Goal: Information Seeking & Learning: Learn about a topic

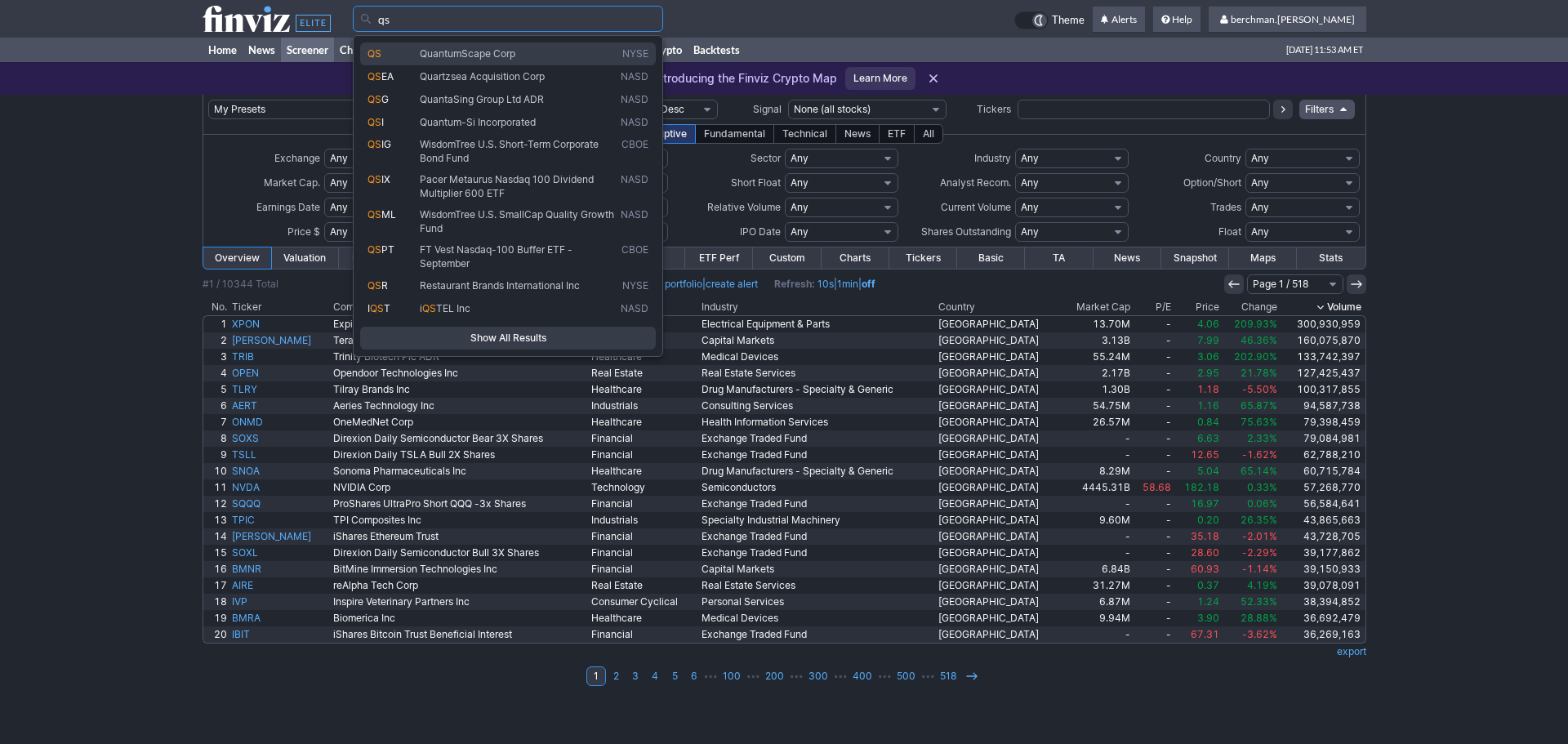
click at [529, 47] on span "QuantumScape Corp" at bounding box center [516, 54] width 201 height 14
type input "QS"
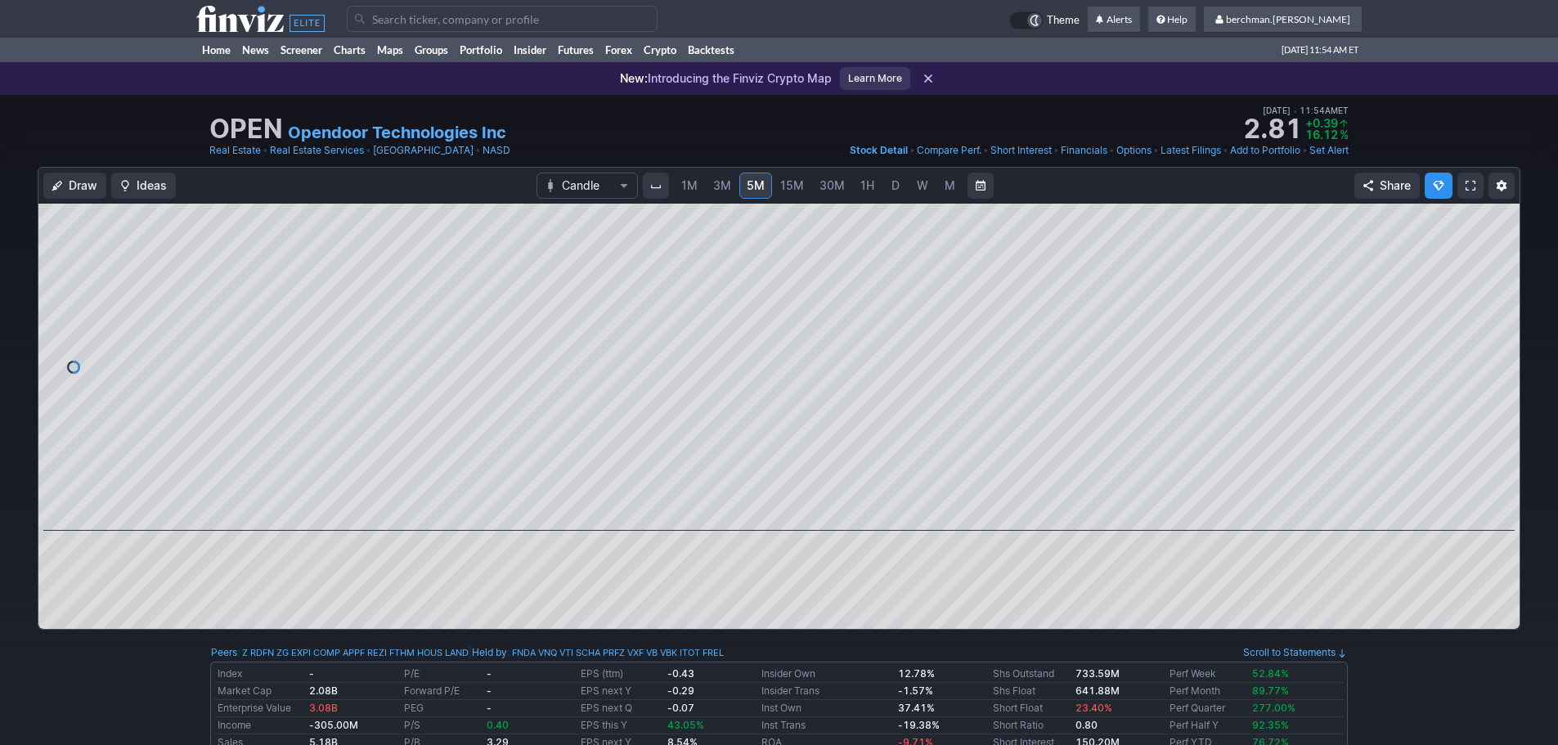
click at [423, 16] on input "Search" at bounding box center [502, 19] width 311 height 26
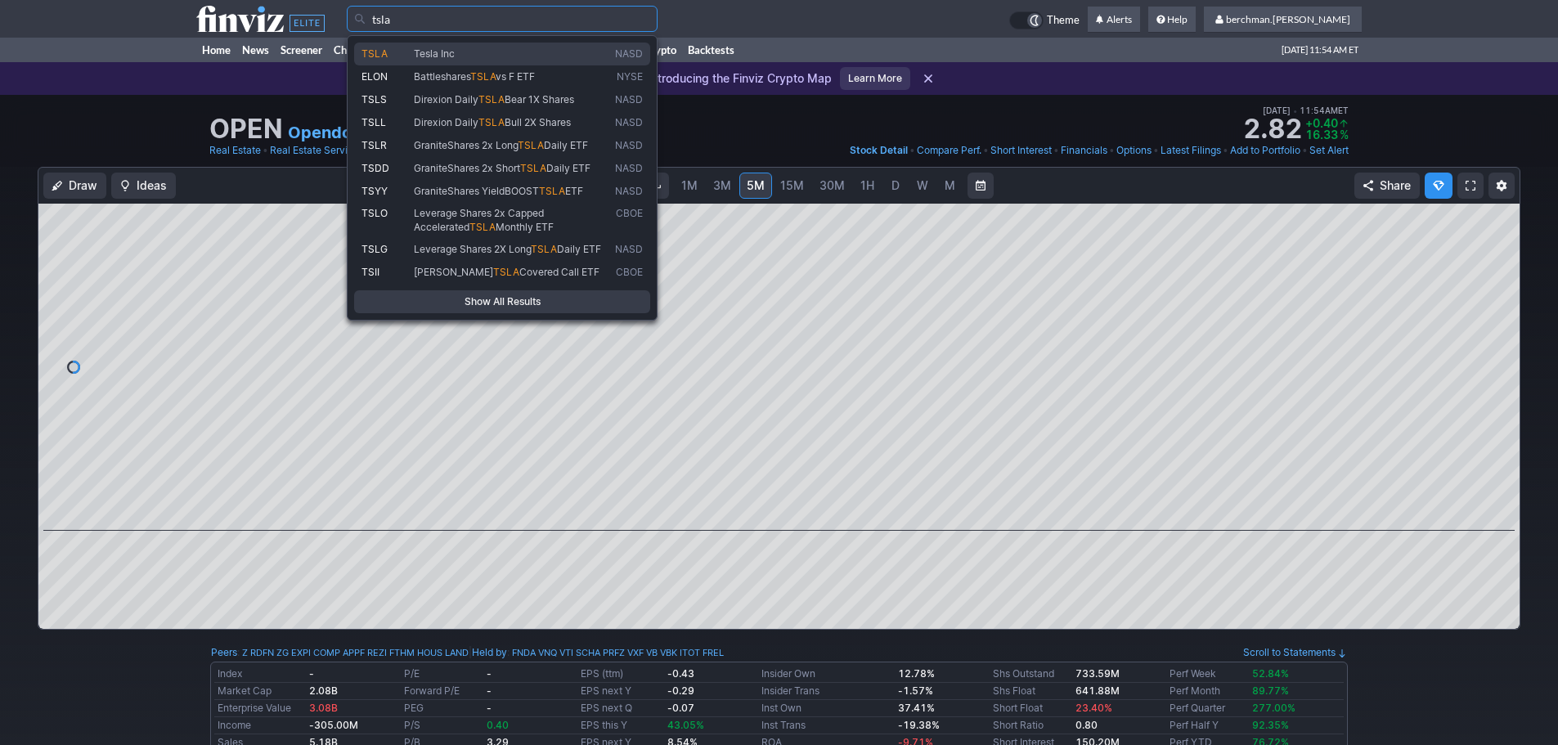
click at [425, 56] on span "Tesla Inc" at bounding box center [434, 53] width 41 height 12
type input "TSLA"
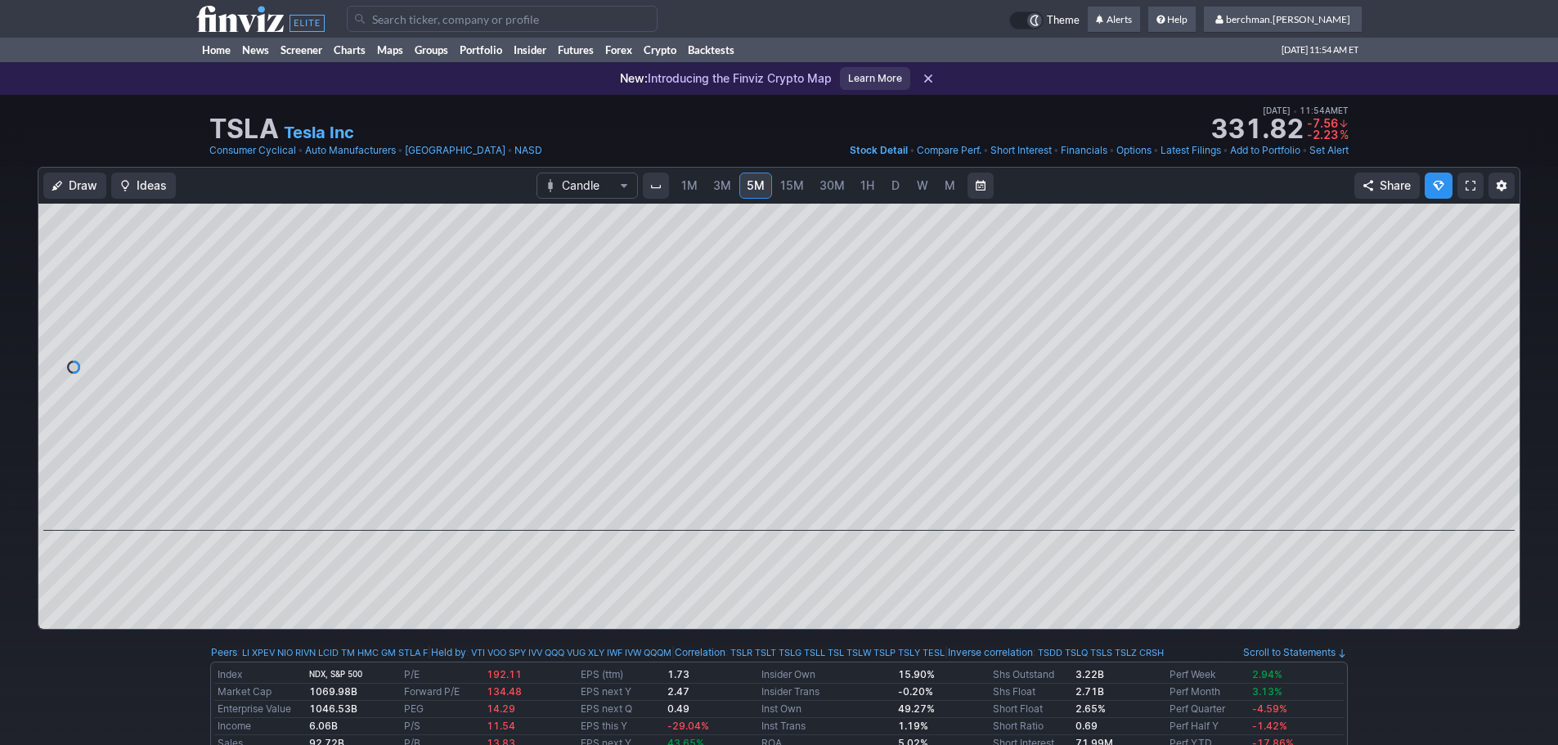
click at [896, 195] on link "D" at bounding box center [895, 186] width 26 height 26
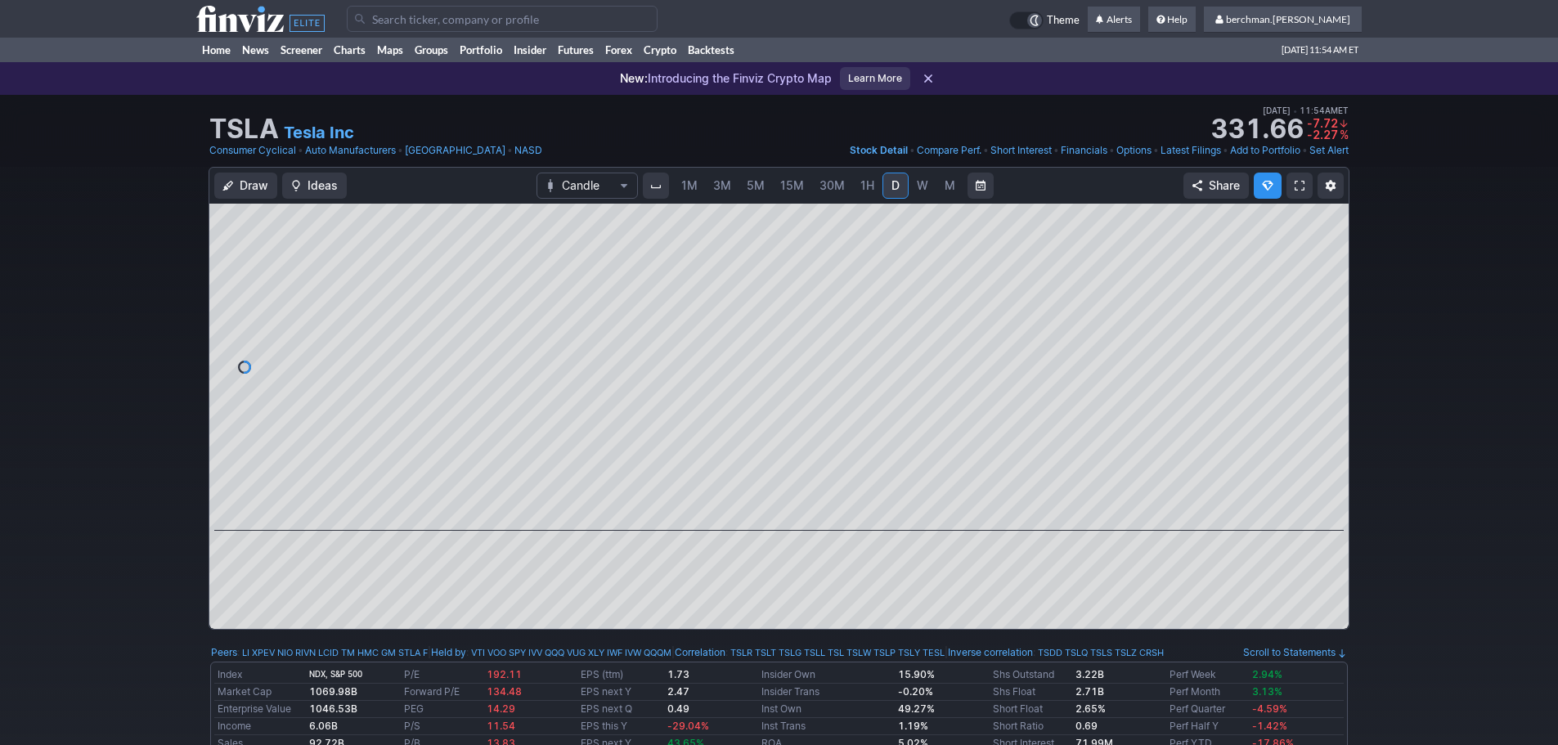
click at [757, 178] on span "5M" at bounding box center [755, 185] width 18 height 14
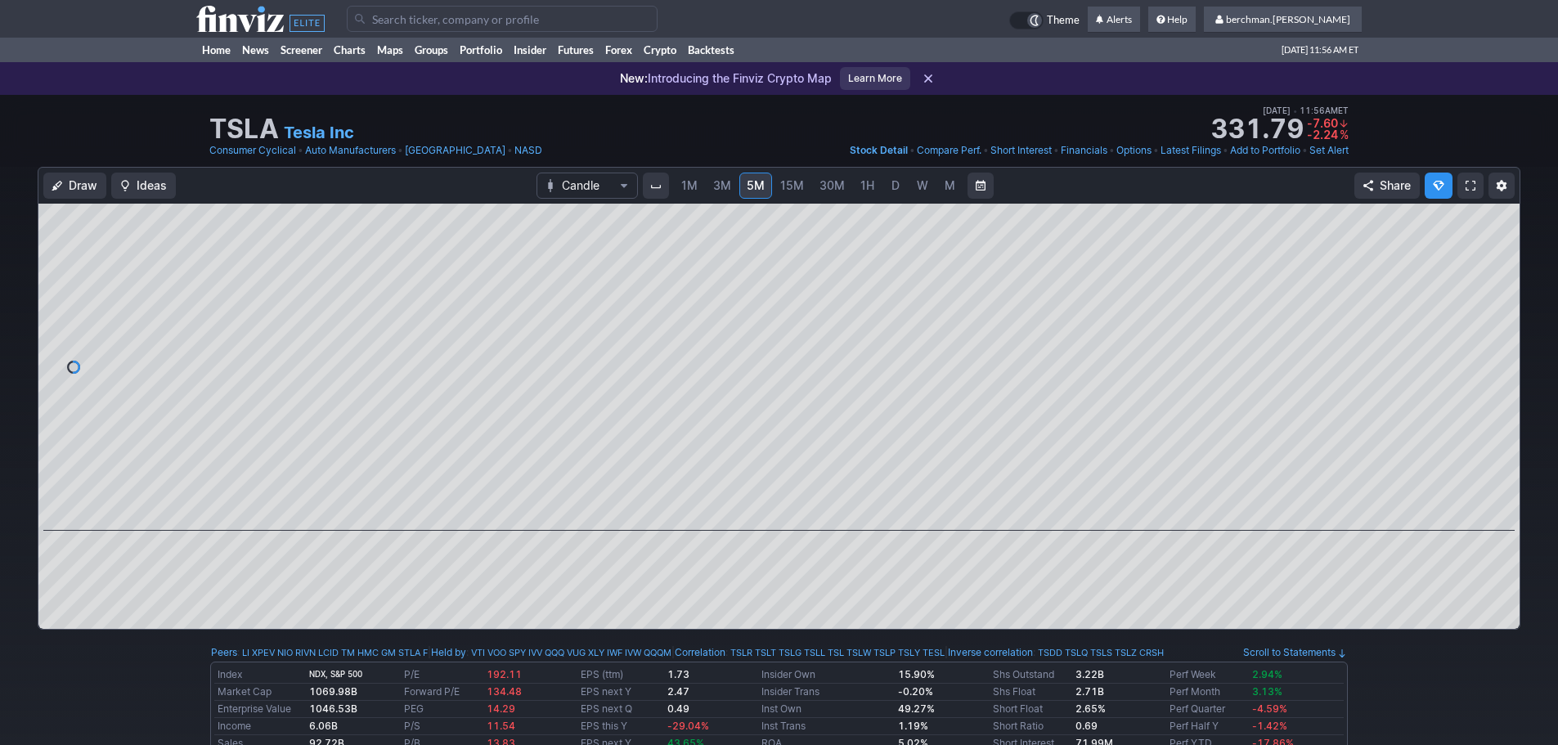
click at [894, 182] on span "D" at bounding box center [895, 185] width 8 height 14
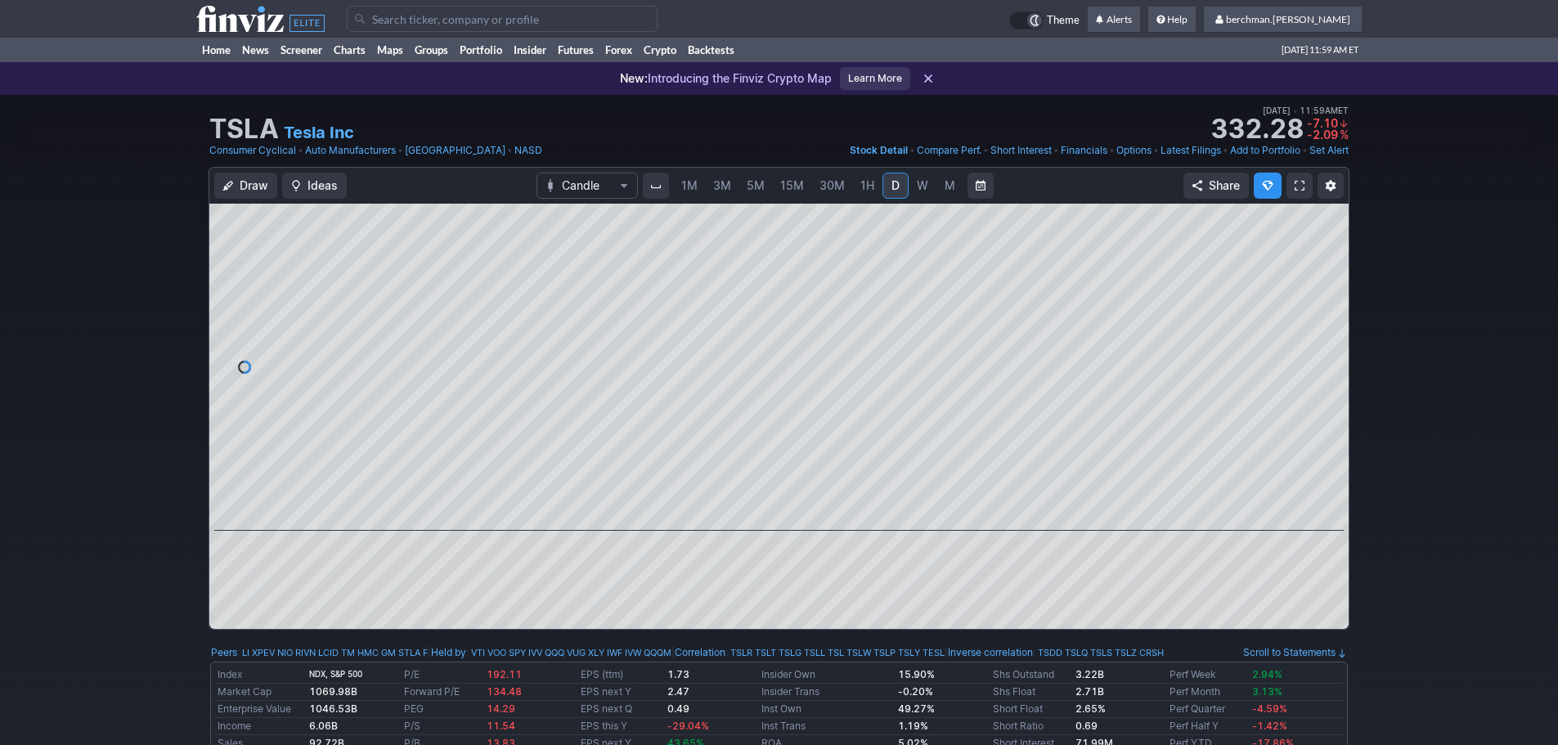
click at [743, 185] on link "5M" at bounding box center [755, 186] width 33 height 26
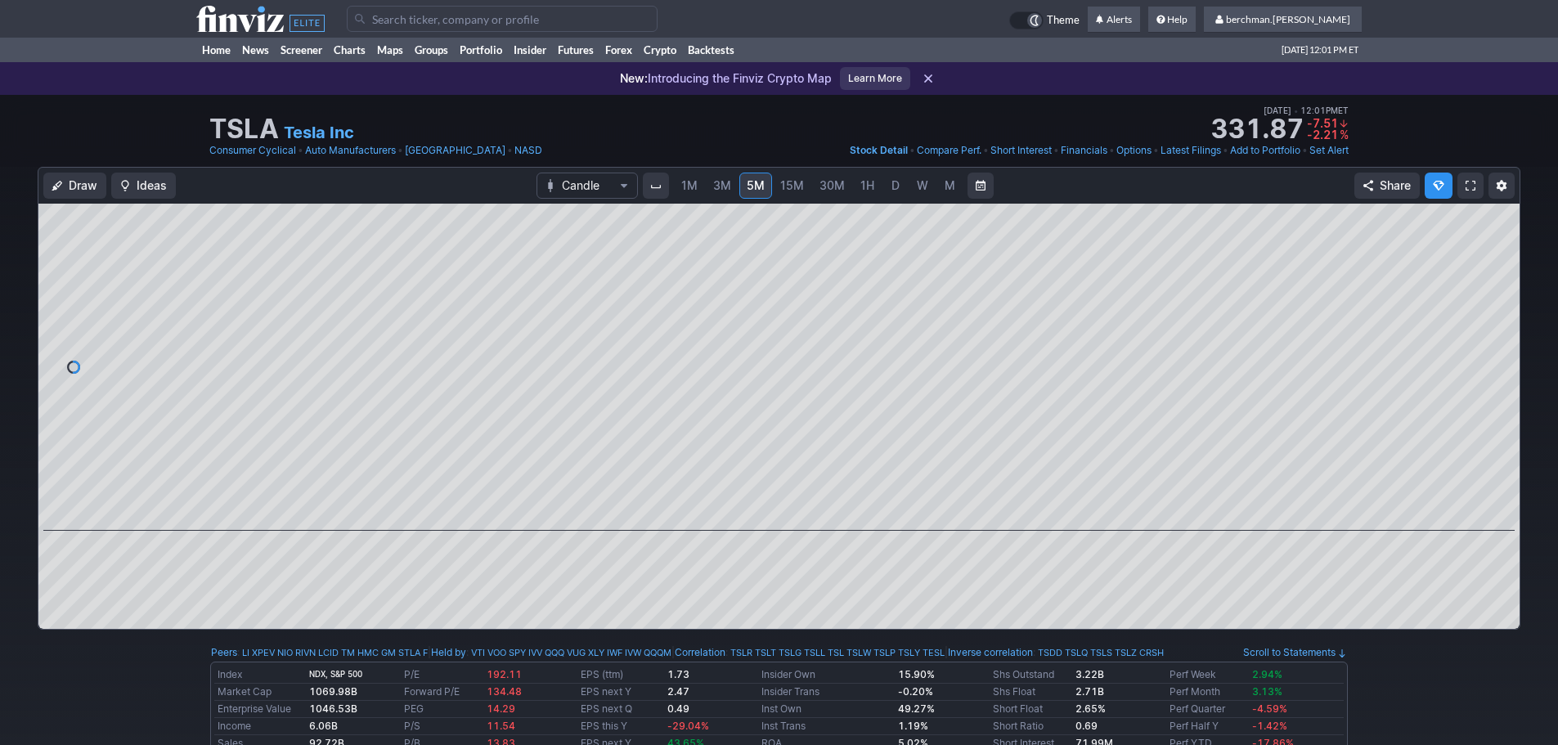
click at [440, 16] on input "Search" at bounding box center [502, 19] width 311 height 26
click at [893, 182] on span "D" at bounding box center [895, 185] width 8 height 14
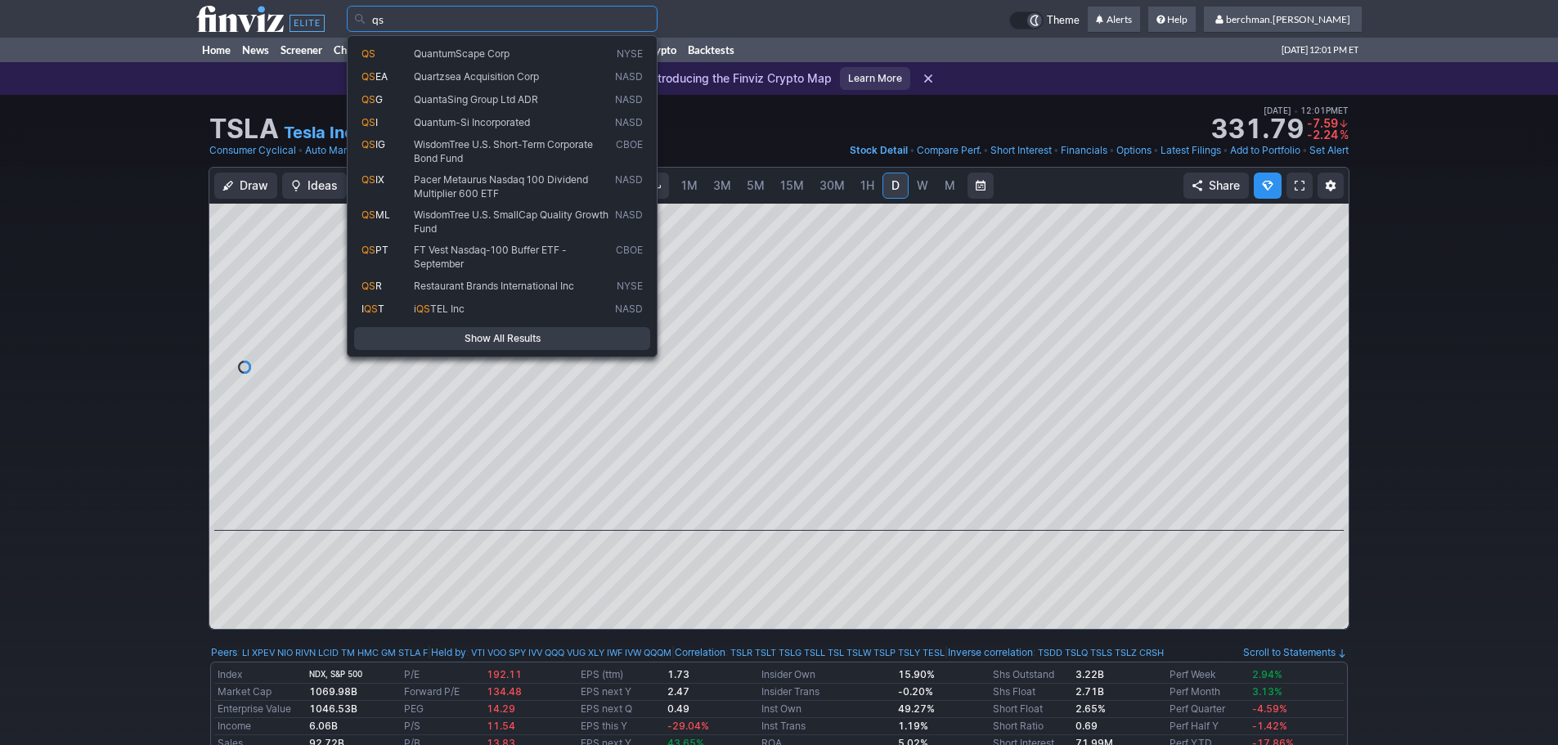
click at [548, 18] on input "qs" at bounding box center [502, 19] width 311 height 26
click at [543, 48] on span "QuantumScape Corp" at bounding box center [510, 54] width 201 height 14
type input "QS"
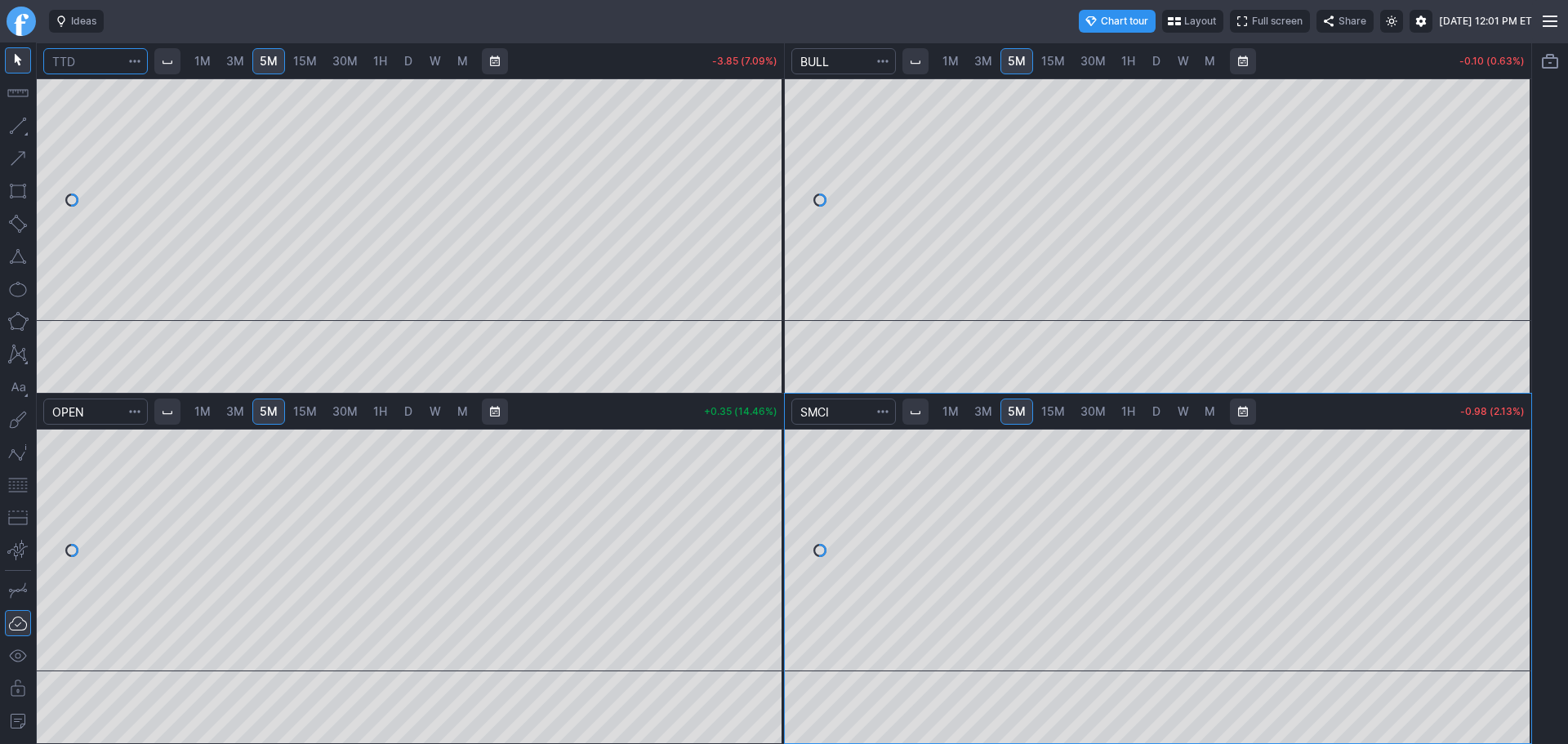
click at [85, 61] on input "Search" at bounding box center [95, 61] width 105 height 26
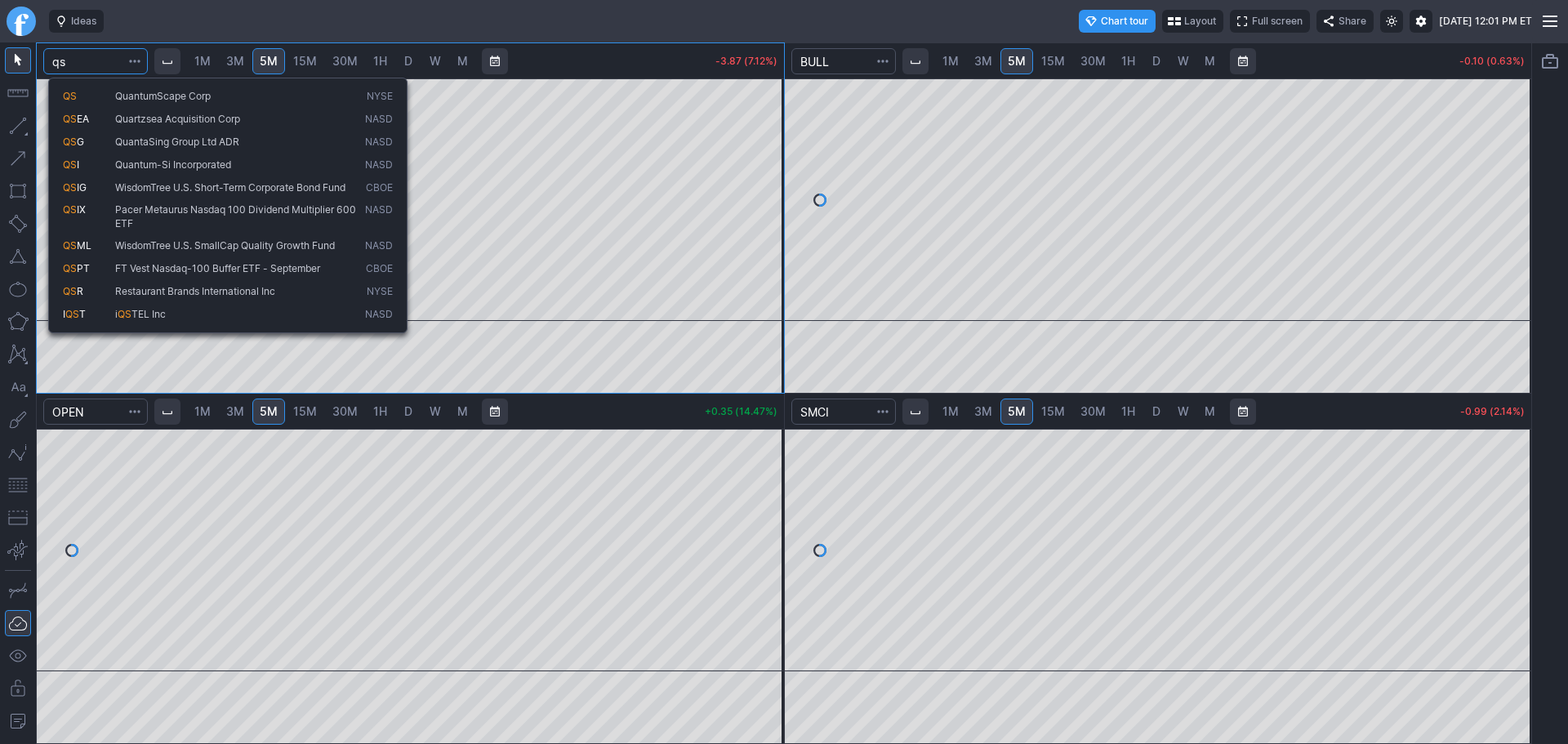
type input "qs"
click at [119, 99] on span "QuantumScape Corp" at bounding box center [163, 96] width 96 height 12
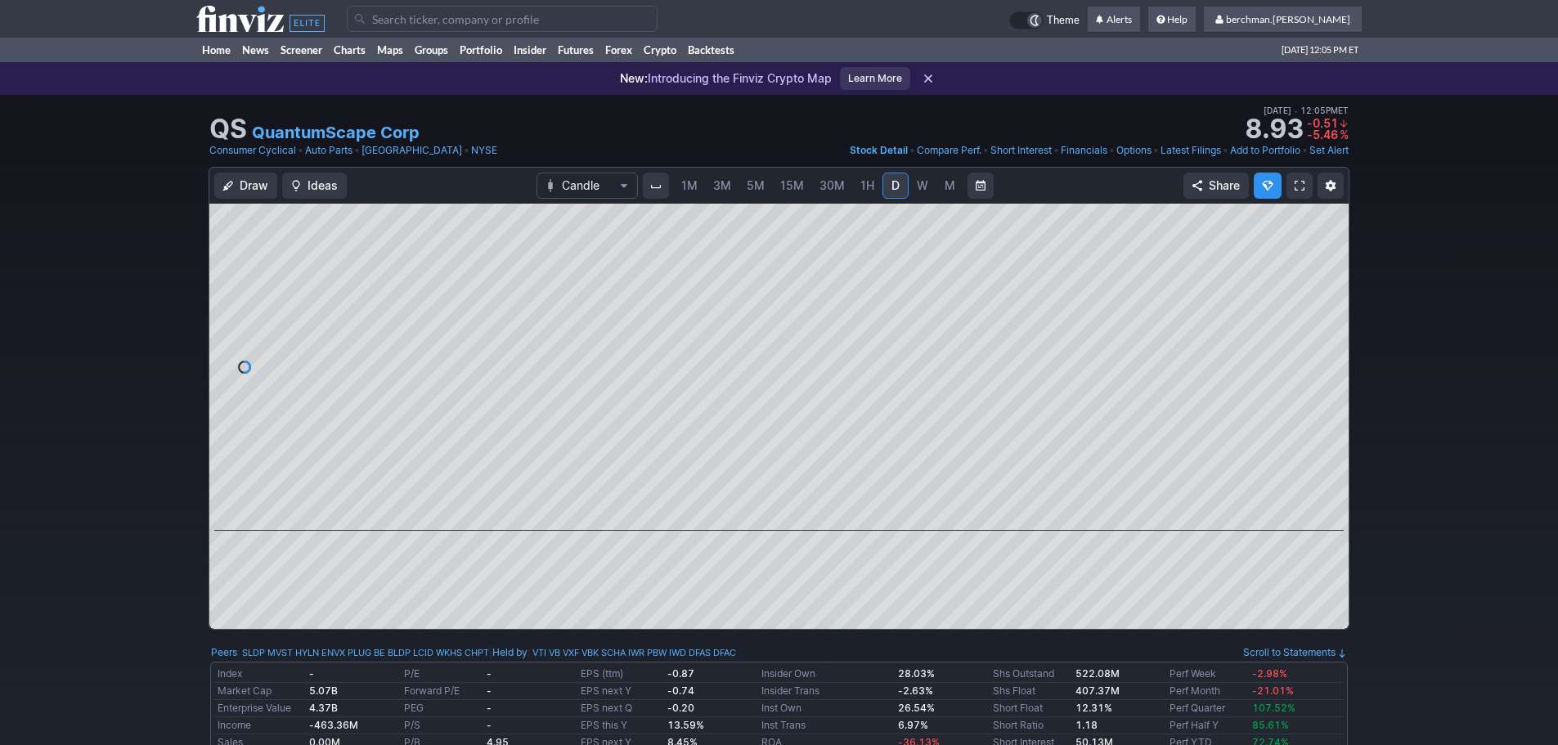
click at [528, 16] on input "Search" at bounding box center [502, 19] width 311 height 26
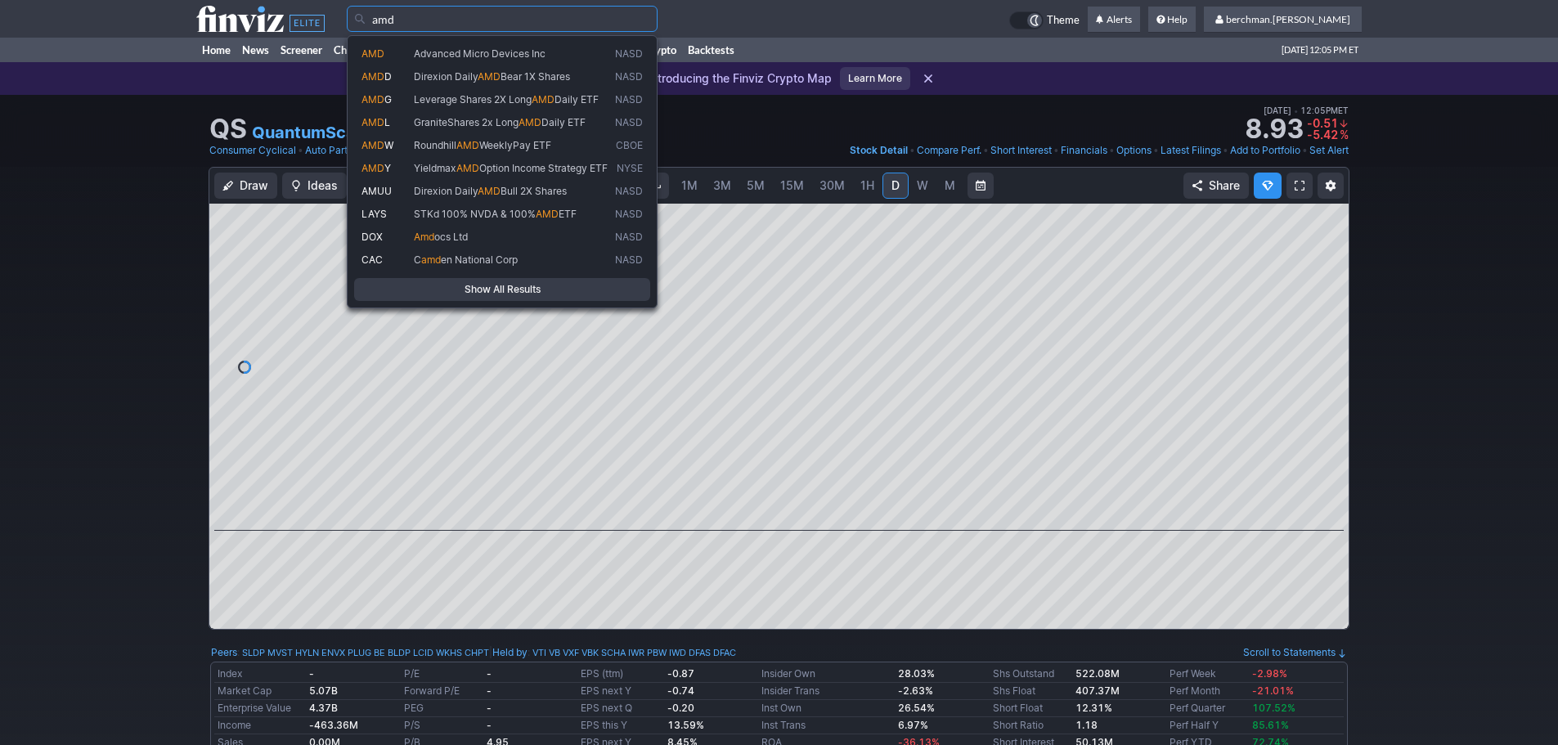
click at [508, 48] on span "Advanced Micro Devices Inc" at bounding box center [480, 53] width 132 height 12
type input "AMD"
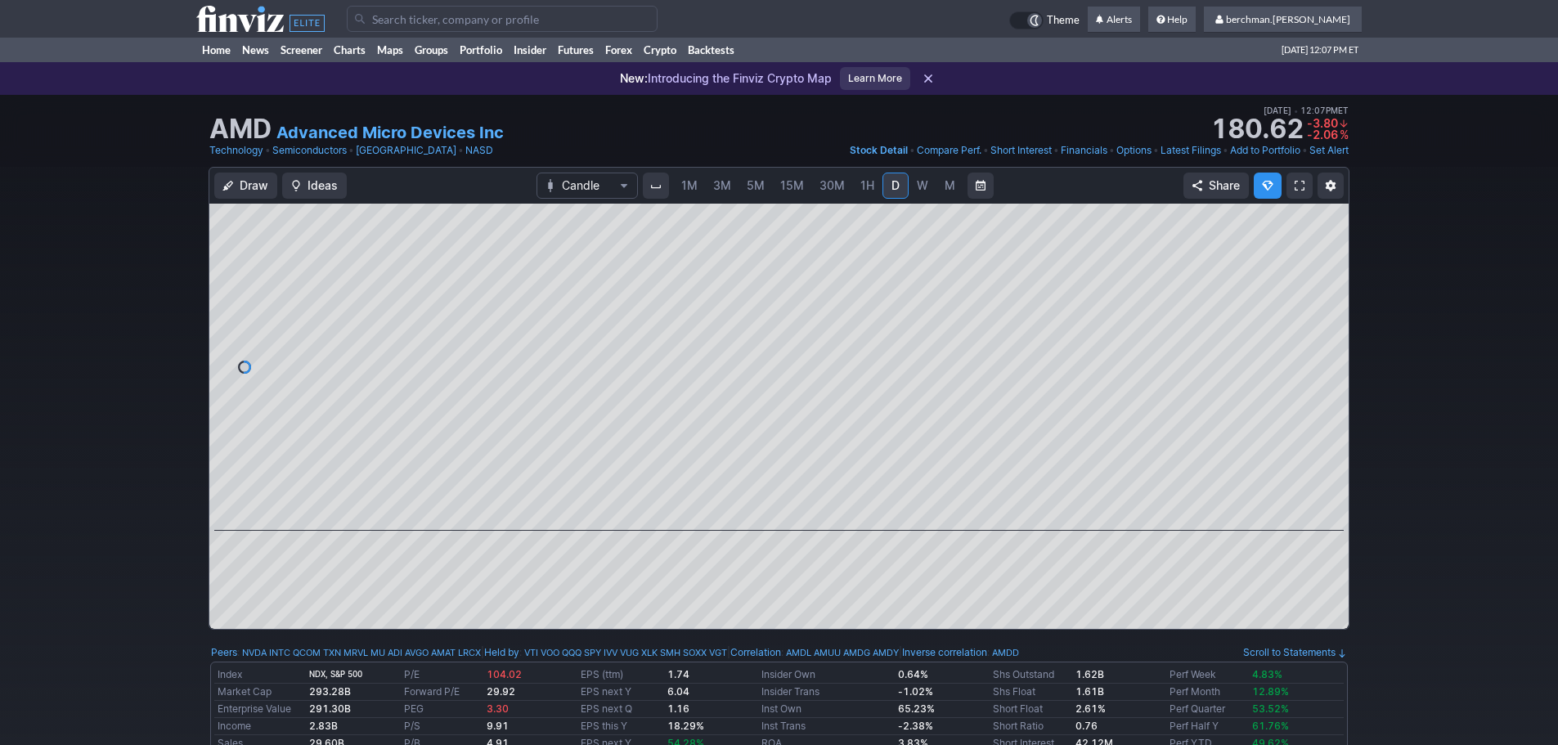
click at [388, 24] on input "Search" at bounding box center [502, 19] width 311 height 26
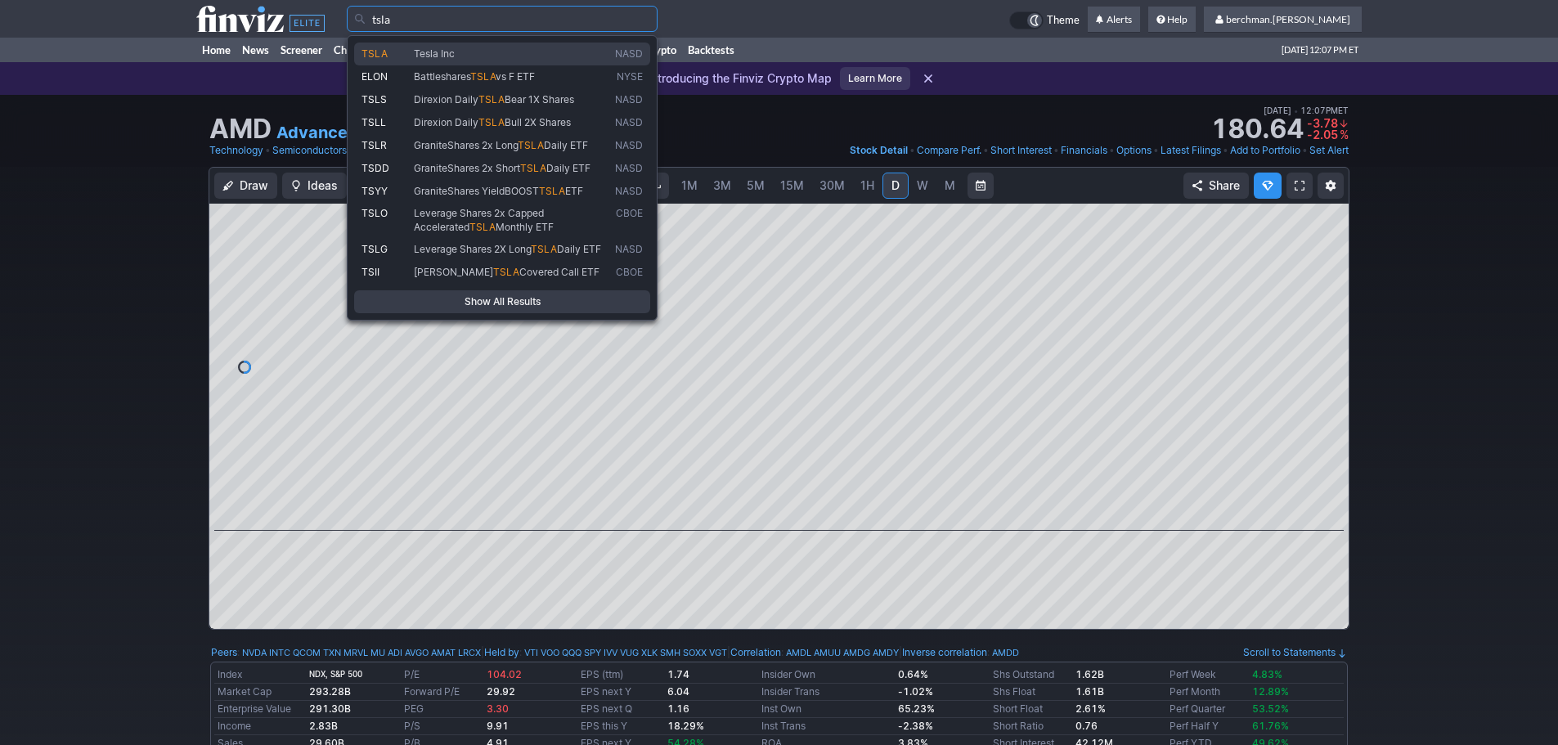
click at [423, 62] on link "TSLA Tesla Inc NASD" at bounding box center [502, 54] width 296 height 23
type input "TSLA"
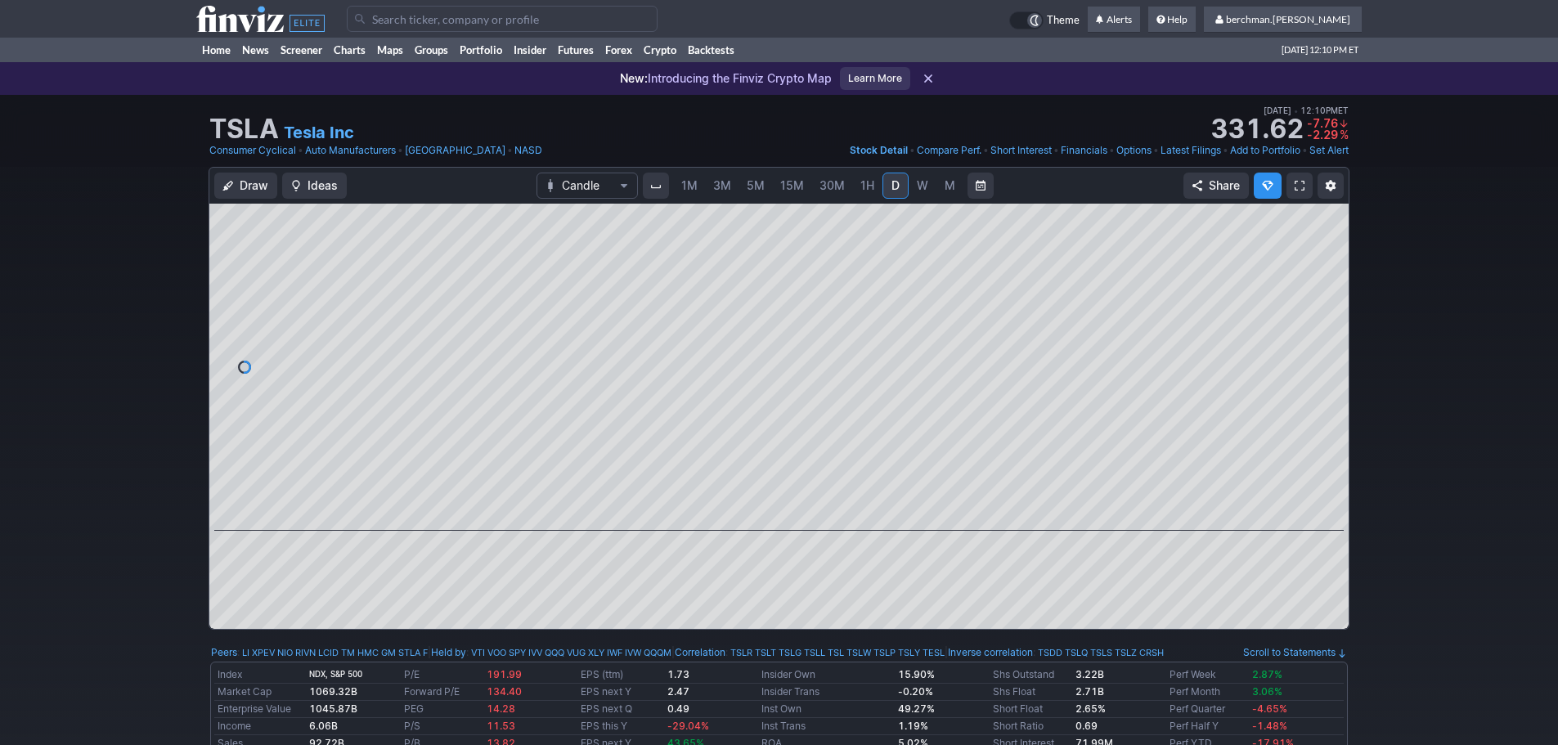
click at [750, 184] on span "5M" at bounding box center [755, 185] width 18 height 14
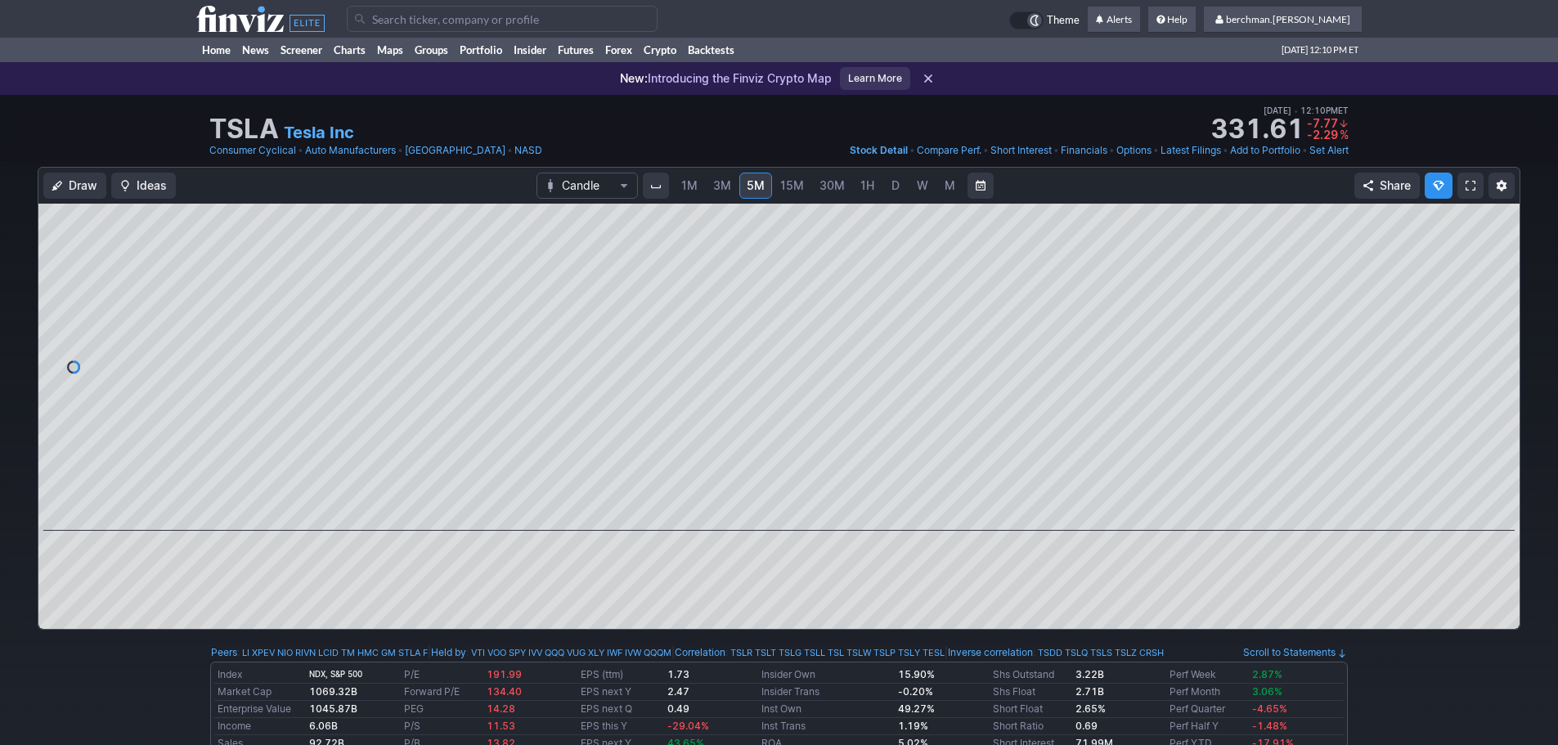
click at [891, 189] on span "D" at bounding box center [895, 185] width 8 height 14
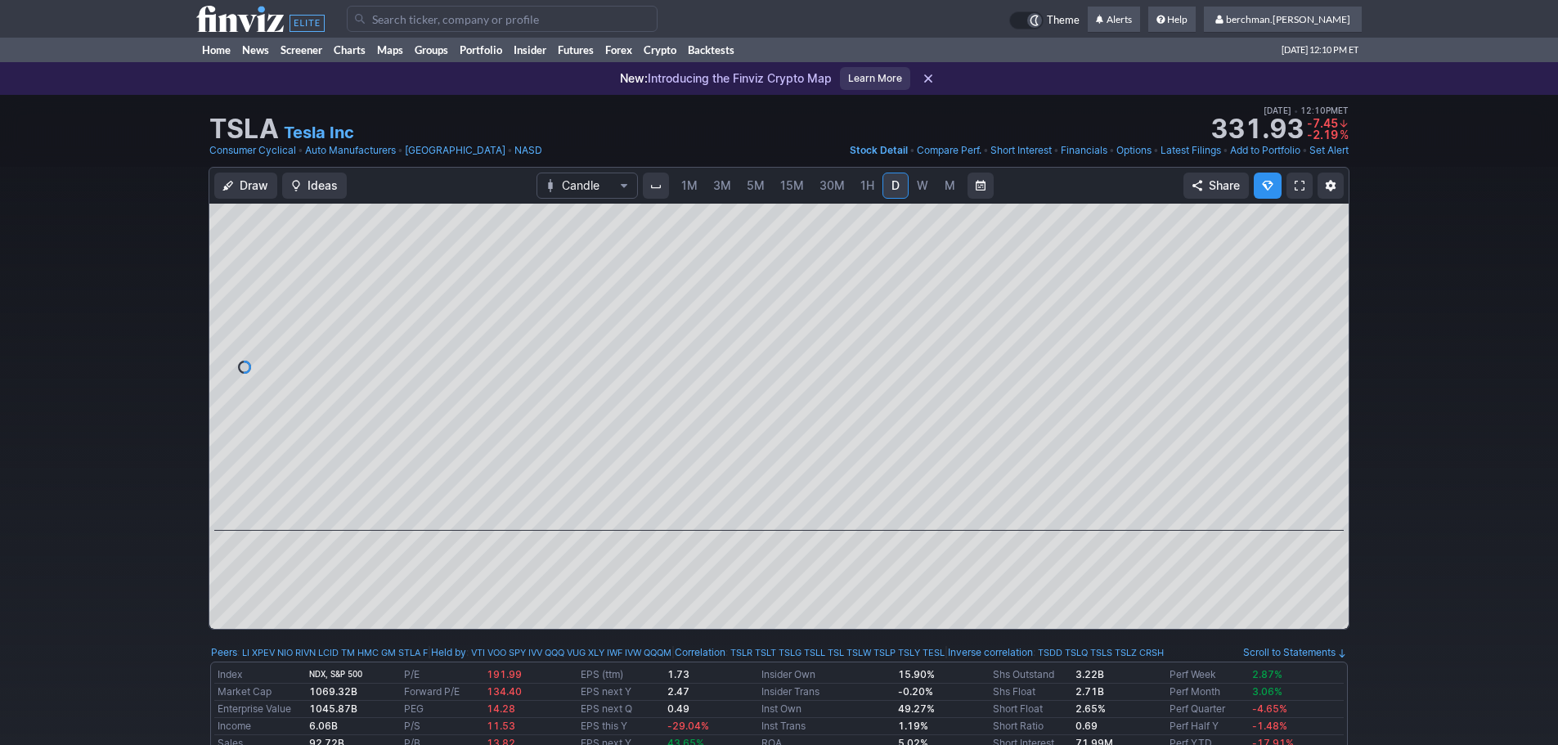
click at [742, 186] on link "5M" at bounding box center [755, 186] width 33 height 26
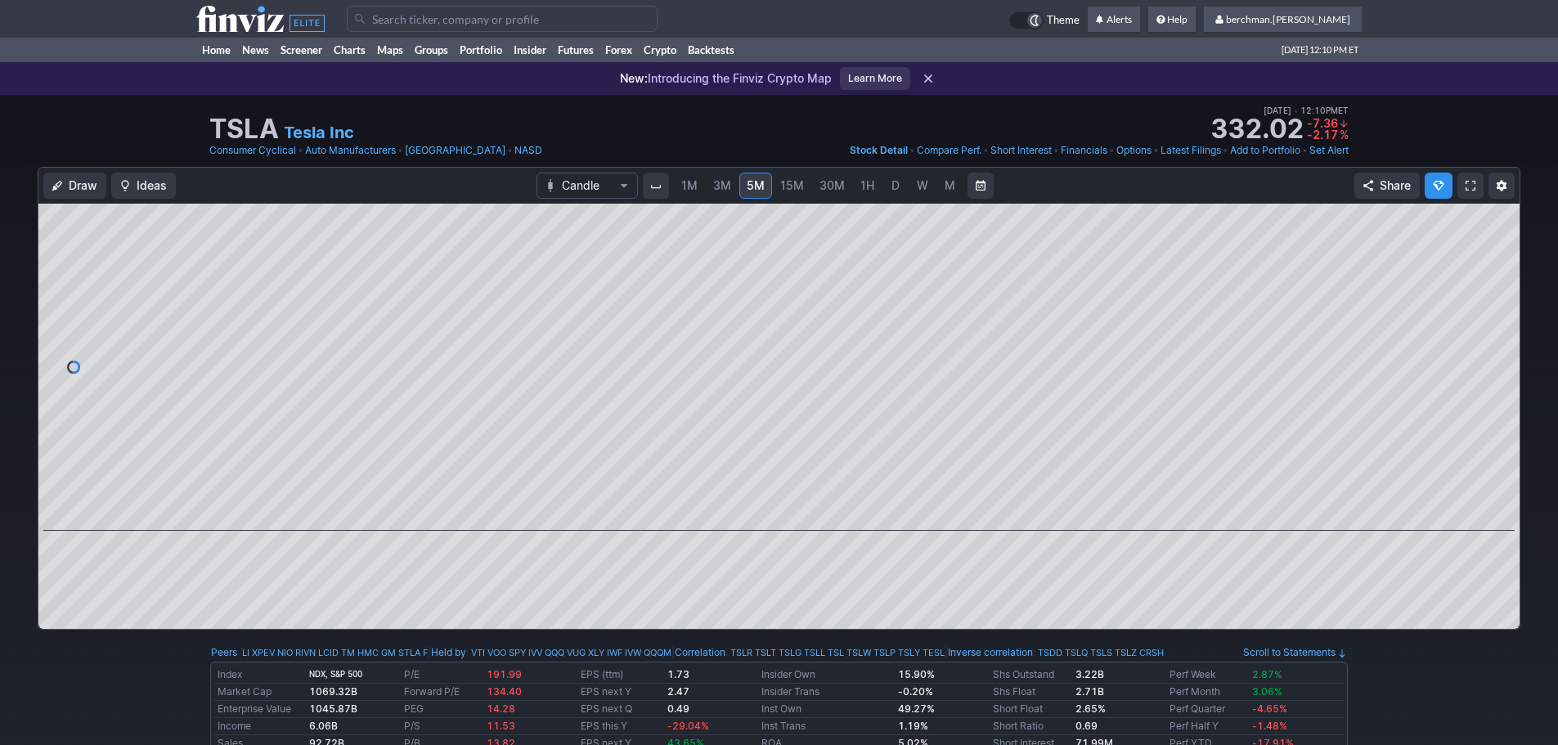
click at [899, 189] on span "D" at bounding box center [895, 185] width 11 height 16
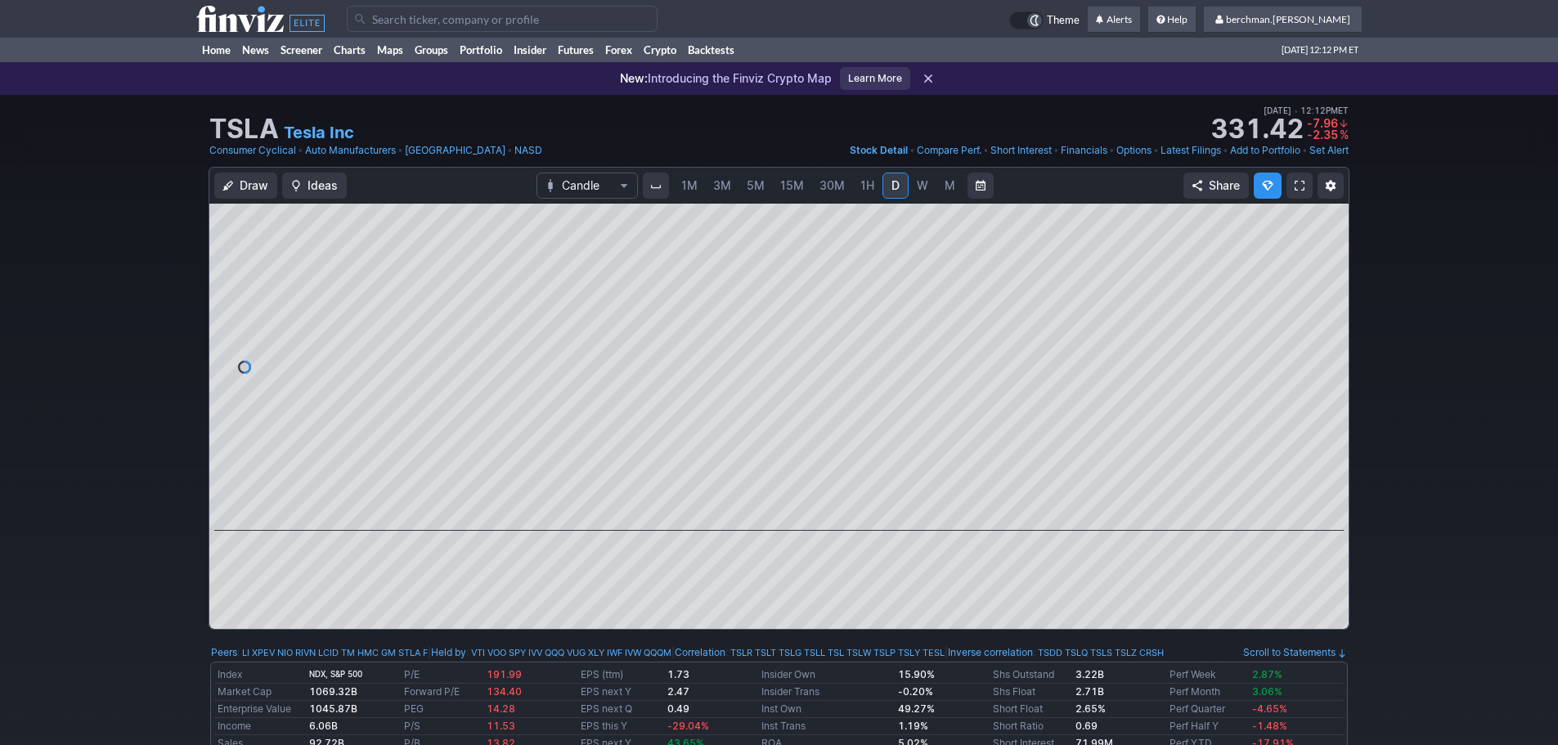
click at [763, 188] on span "5M" at bounding box center [755, 185] width 18 height 14
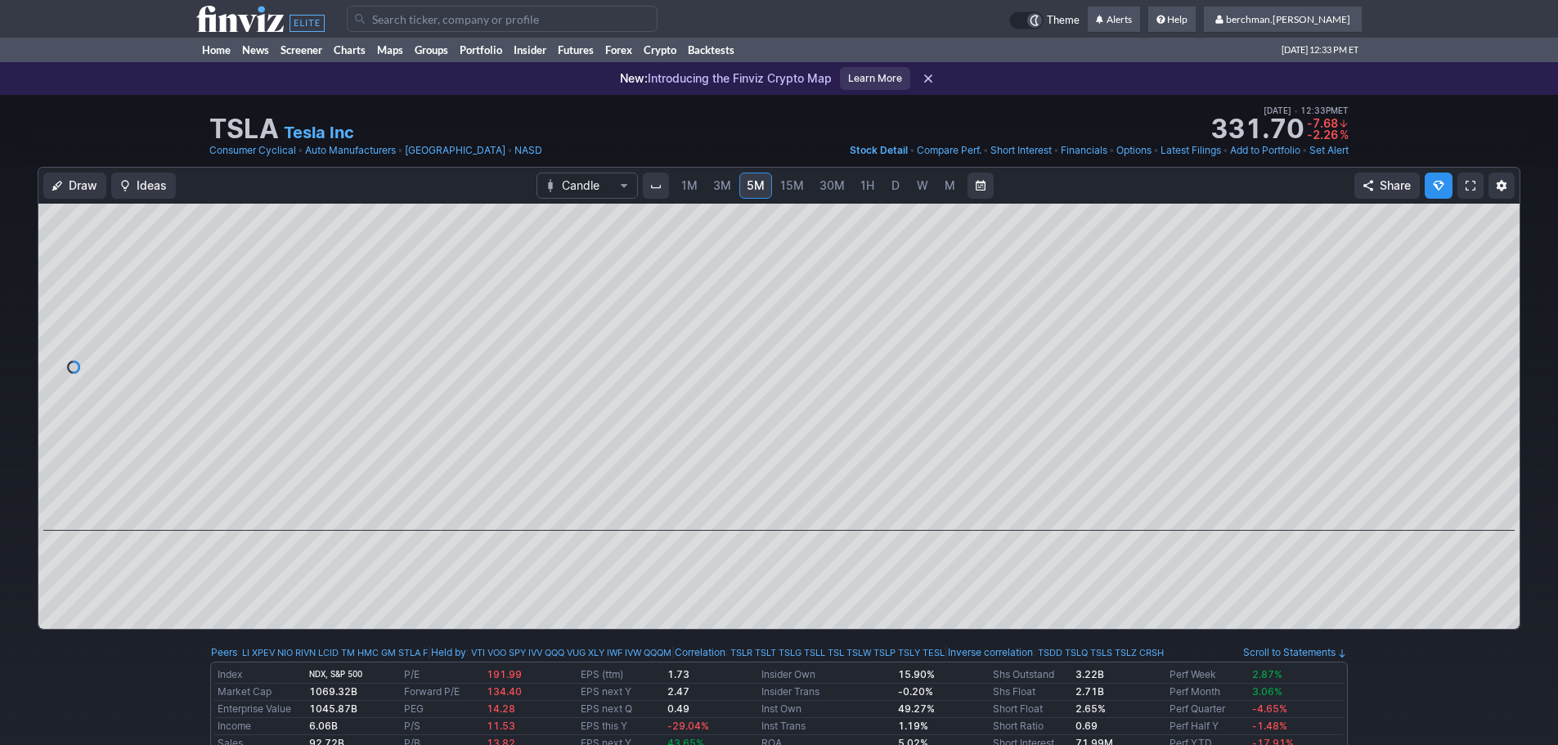
click at [452, 17] on input "Search" at bounding box center [502, 19] width 311 height 26
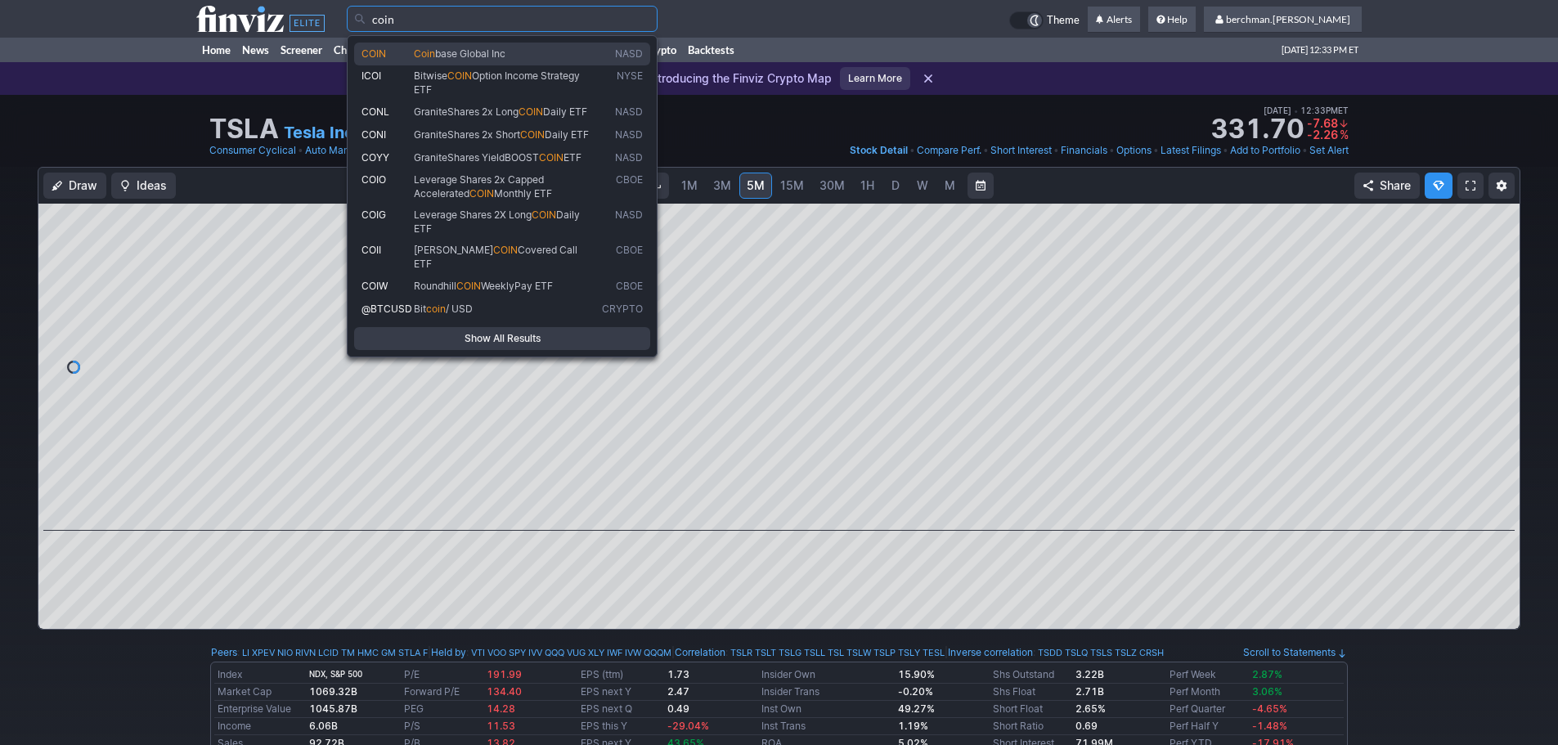
click at [460, 52] on span "base Global Inc" at bounding box center [470, 53] width 70 height 12
type input "COIN"
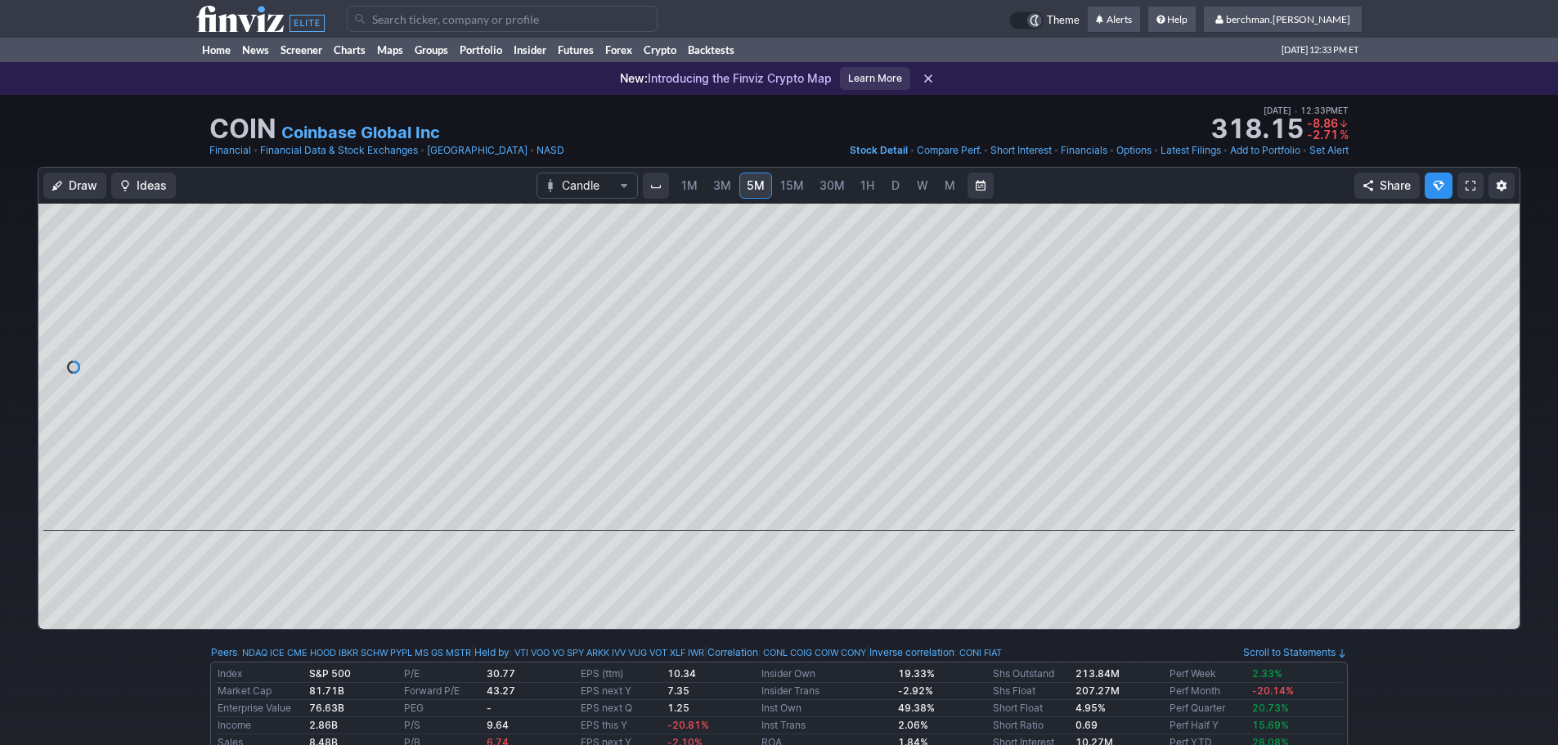
click at [893, 176] on link "D" at bounding box center [895, 186] width 26 height 26
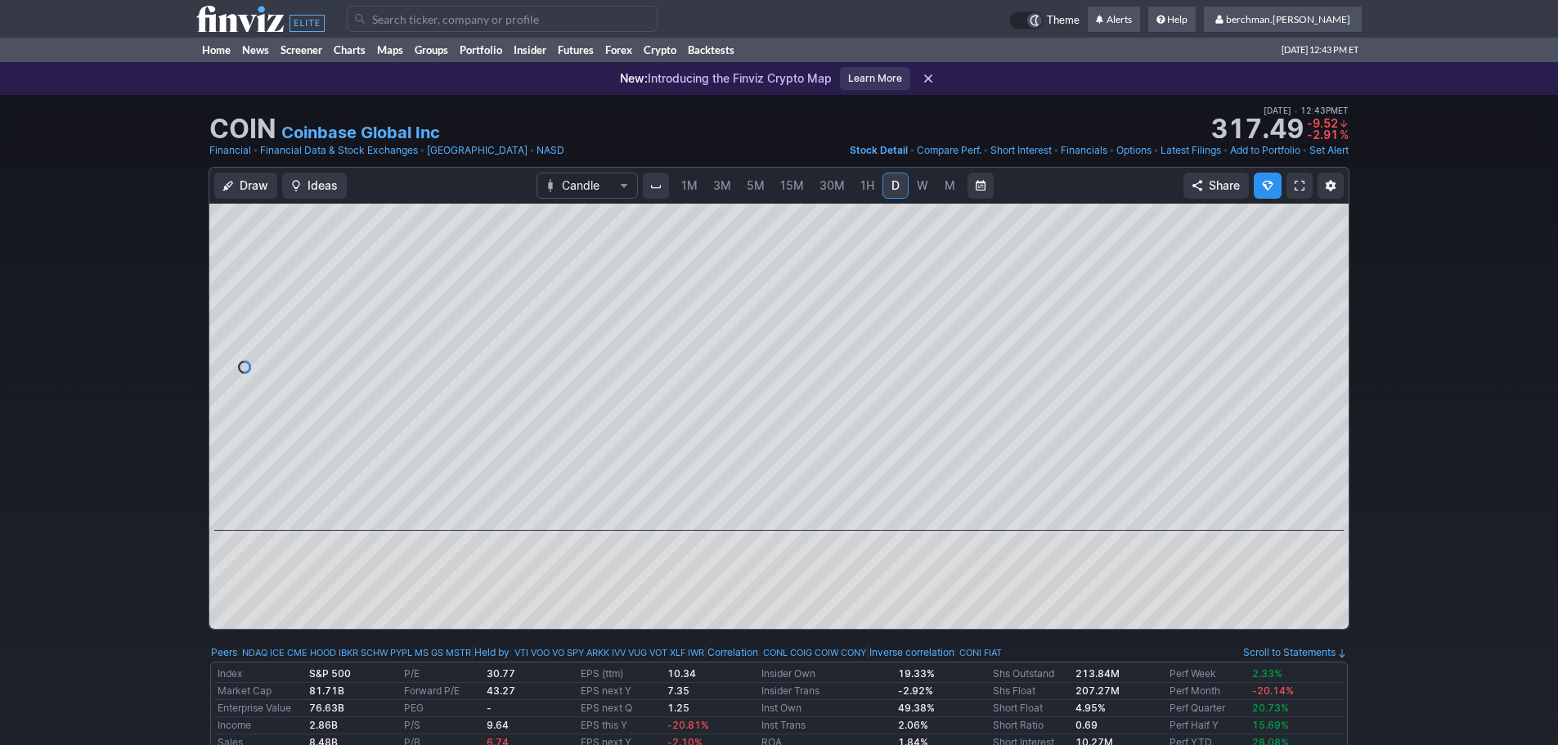
click at [763, 188] on span "5M" at bounding box center [755, 185] width 18 height 14
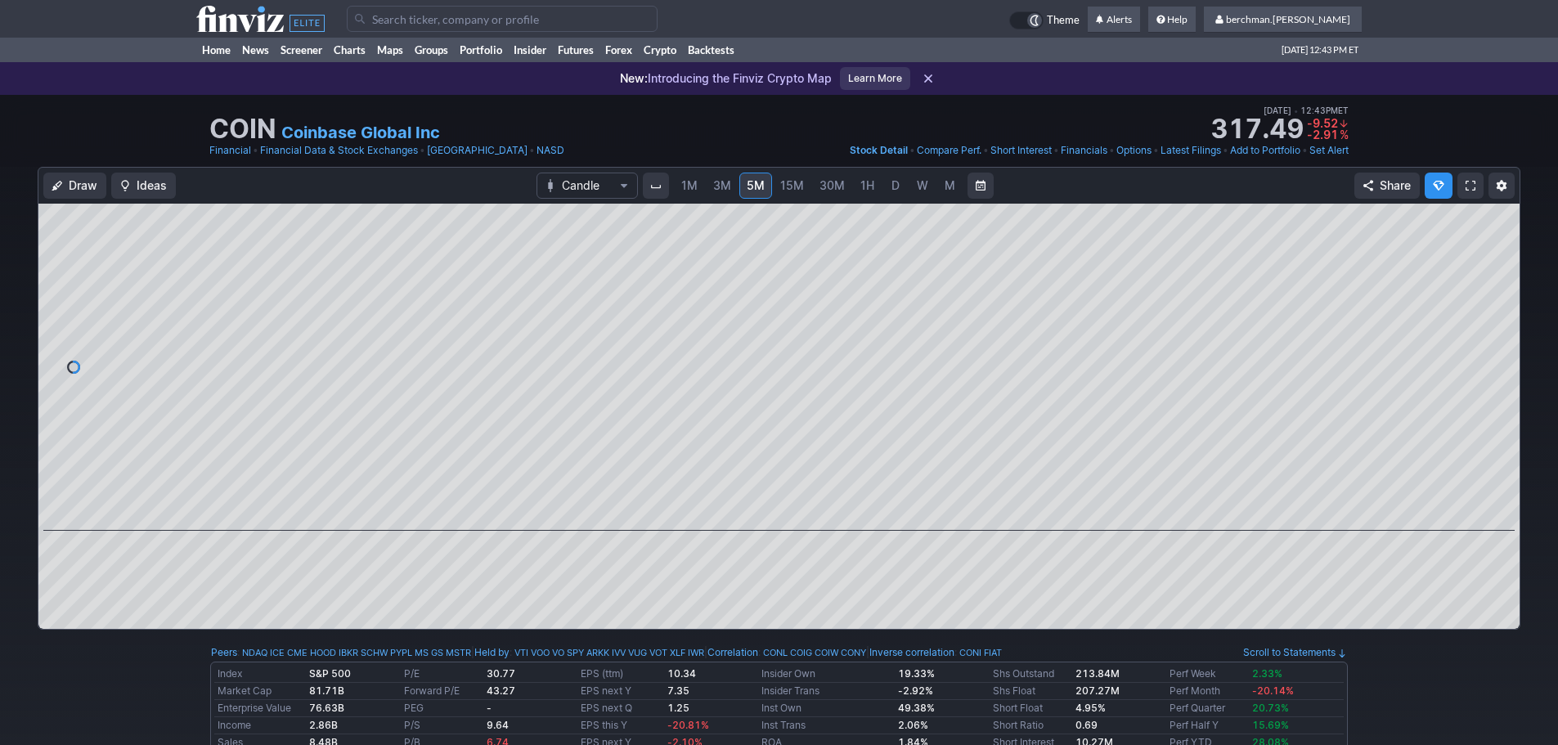
click at [898, 189] on span "D" at bounding box center [895, 185] width 11 height 16
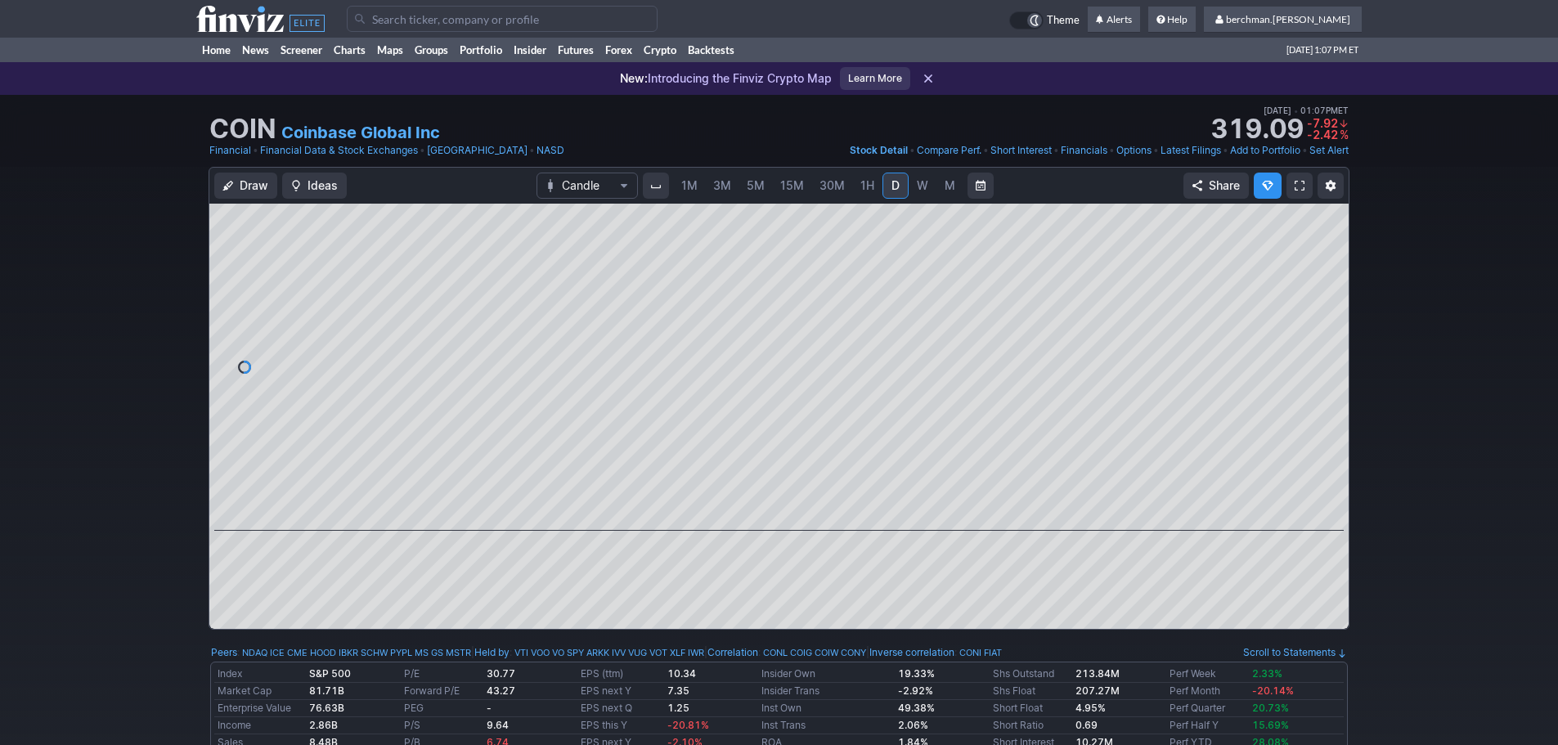
click at [745, 190] on link "5M" at bounding box center [755, 186] width 33 height 26
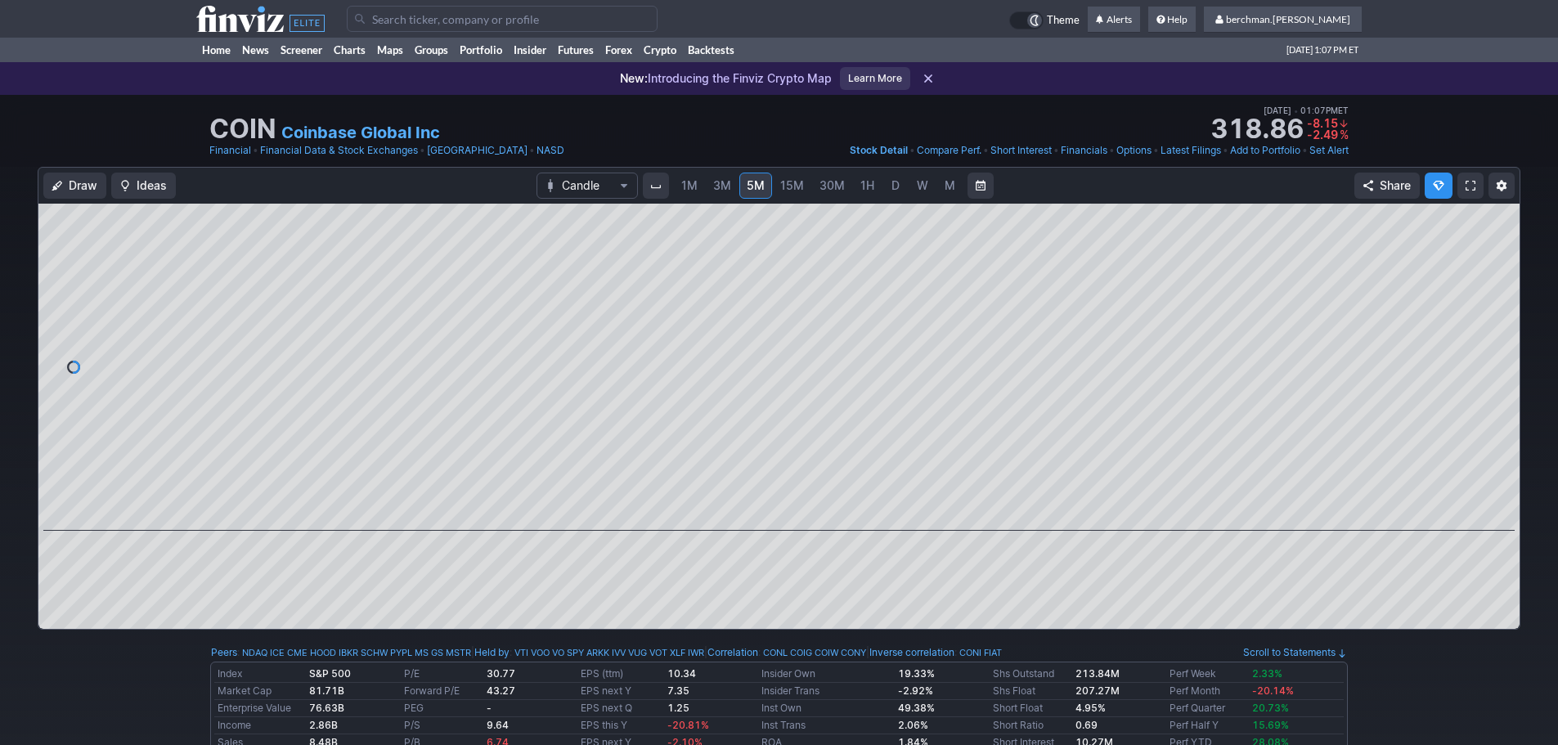
click at [895, 190] on span "D" at bounding box center [895, 185] width 8 height 14
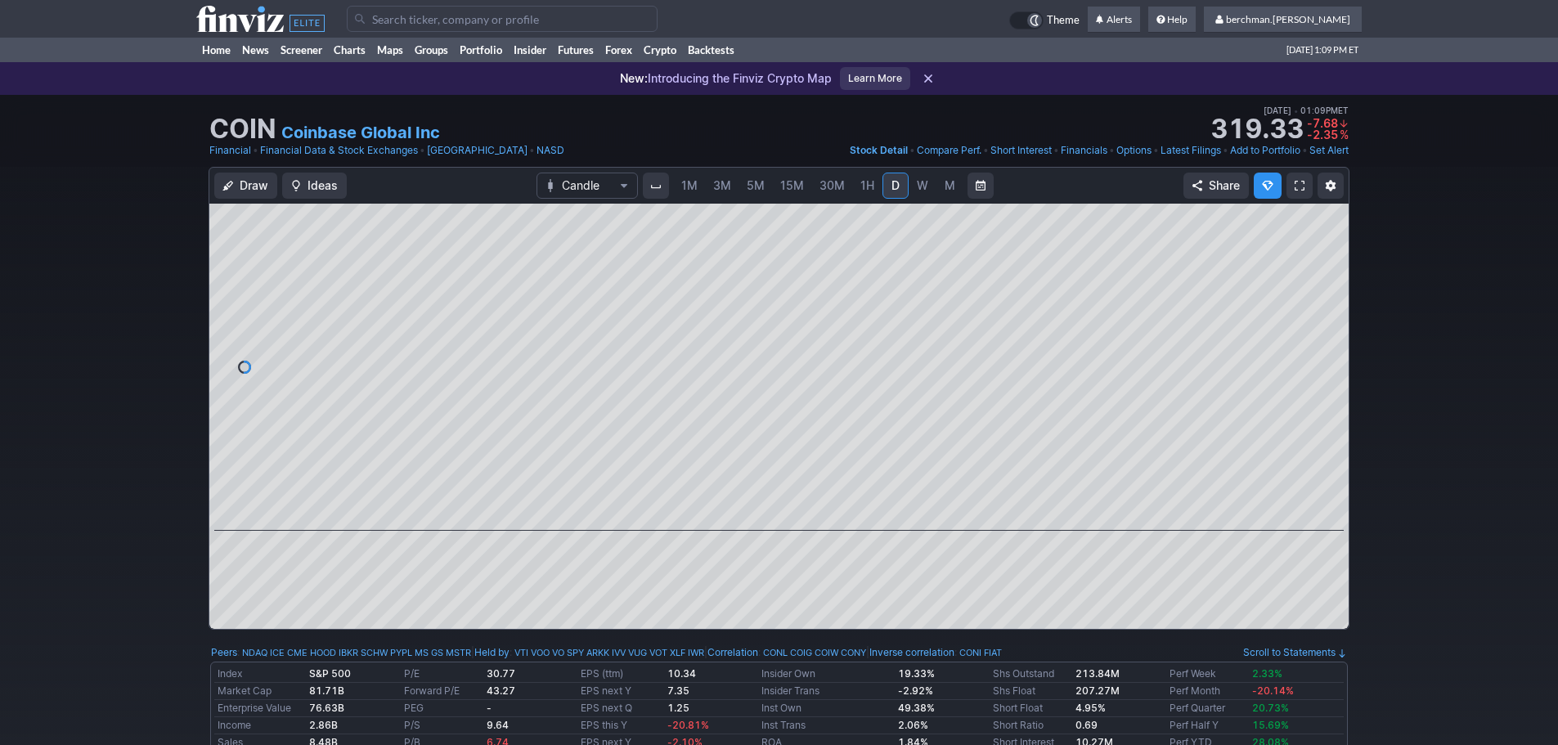
click at [760, 187] on span "5M" at bounding box center [755, 185] width 18 height 14
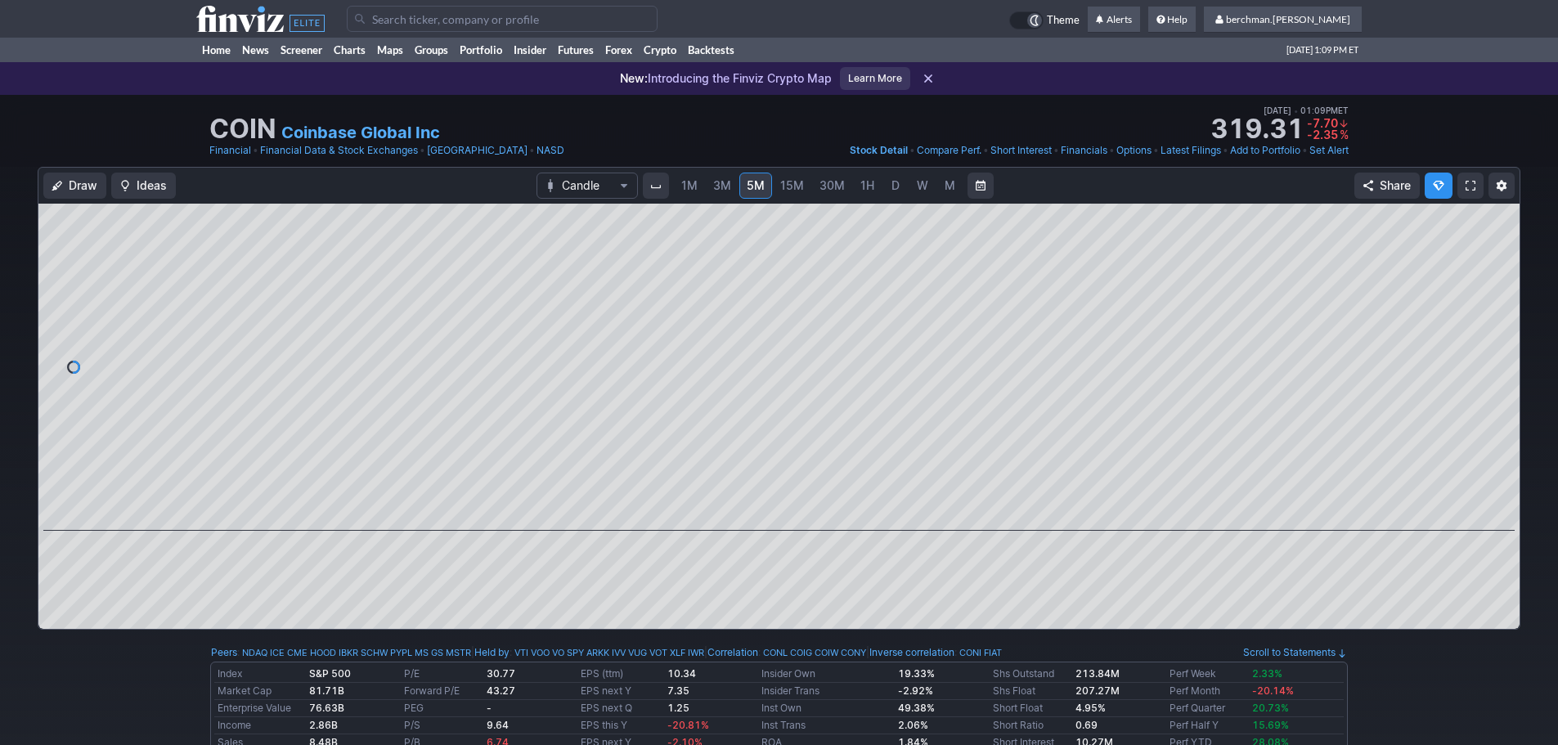
click at [722, 193] on span "3M" at bounding box center [722, 185] width 18 height 16
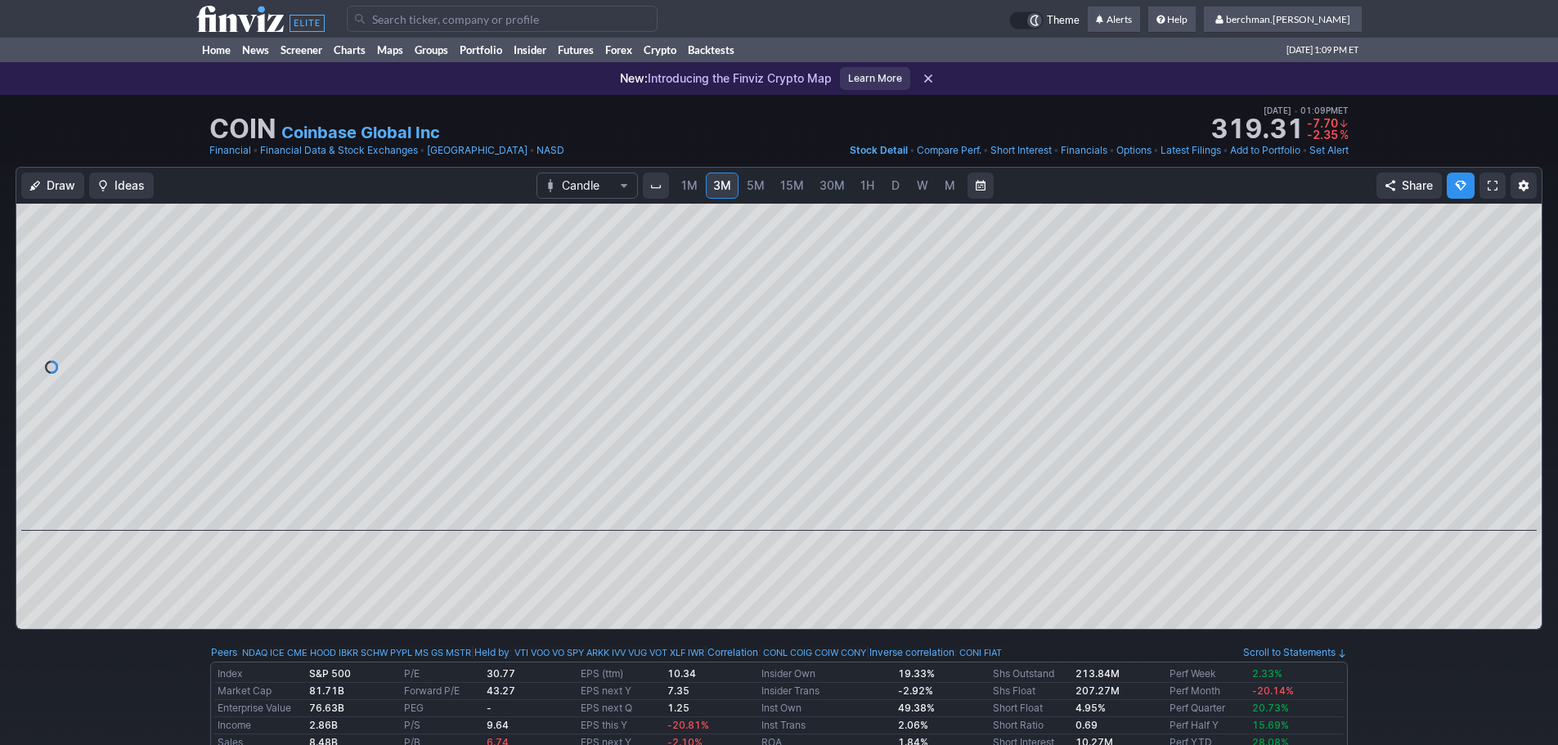
click at [901, 187] on link "D" at bounding box center [895, 186] width 26 height 26
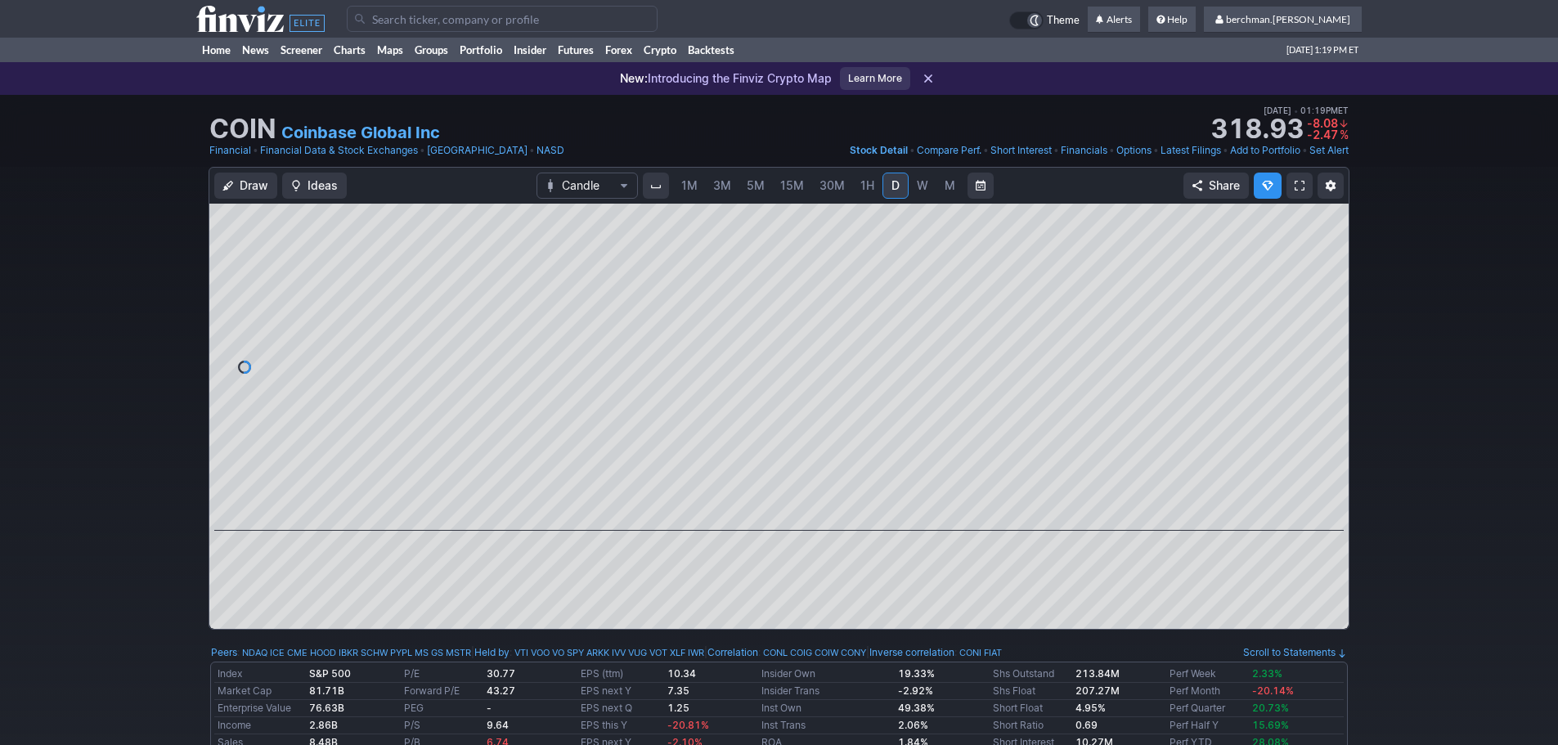
click at [551, 19] on input "Search" at bounding box center [502, 19] width 311 height 26
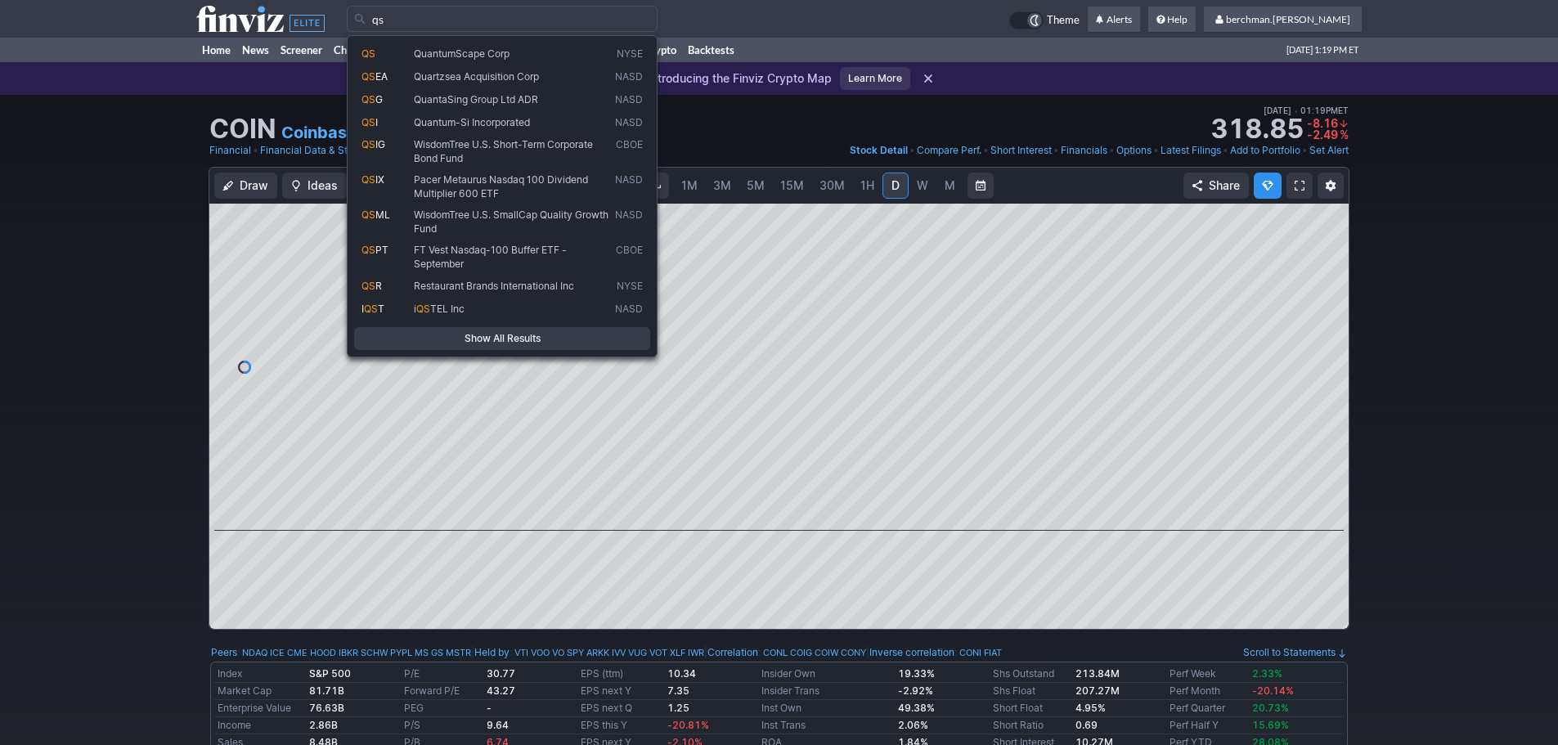
click at [540, 42] on div "QS QuantumScape Corp NYSE QS EA Quartzsea Acquisition Corp NASD QS G QuantaSing…" at bounding box center [502, 196] width 311 height 322
click at [536, 52] on span "QuantumScape Corp" at bounding box center [510, 54] width 201 height 14
type input "QS"
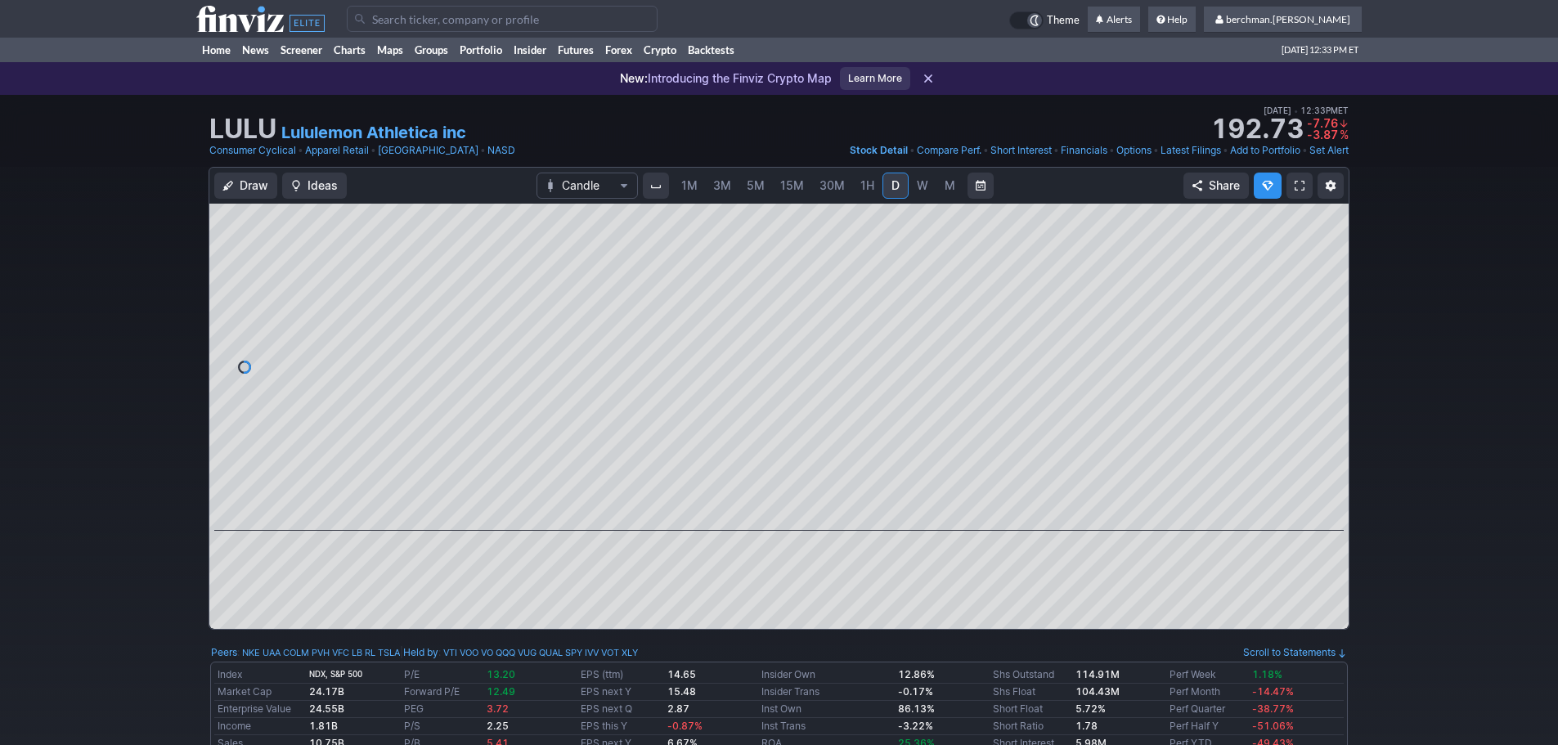
click at [758, 195] on link "5M" at bounding box center [755, 186] width 33 height 26
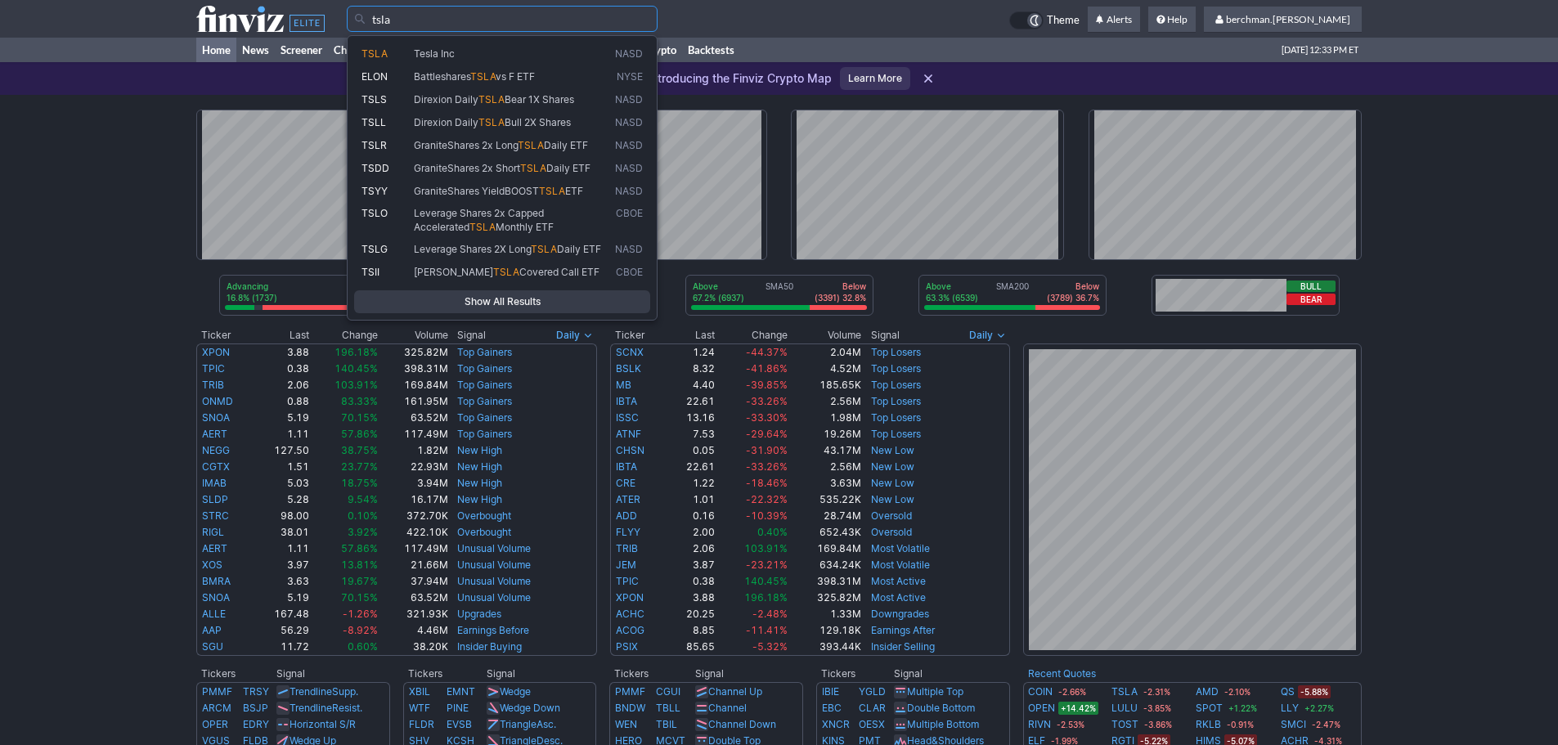
click at [482, 51] on span "Tesla Inc" at bounding box center [510, 54] width 201 height 14
type input "TSLA"
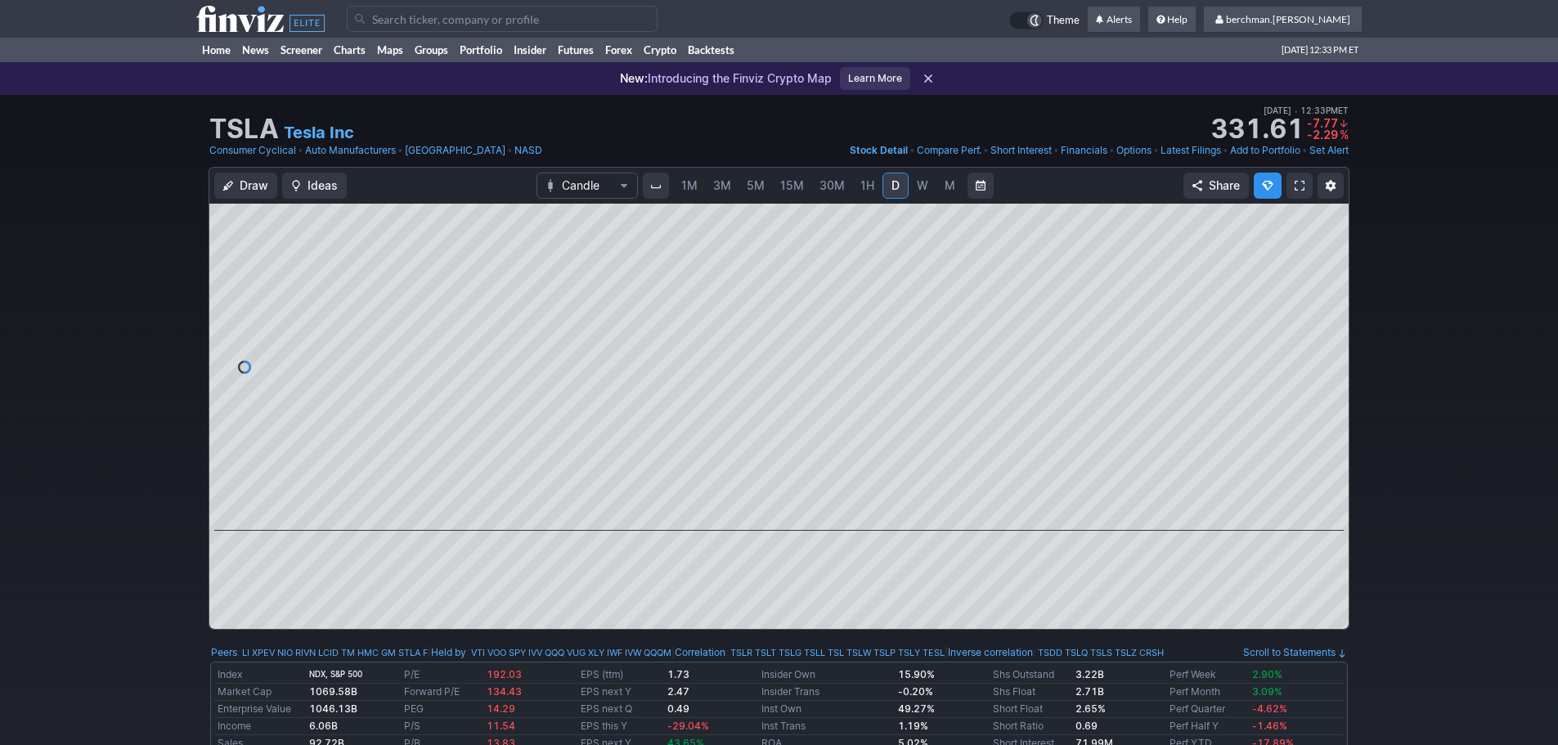
click at [753, 186] on span "5M" at bounding box center [755, 185] width 18 height 14
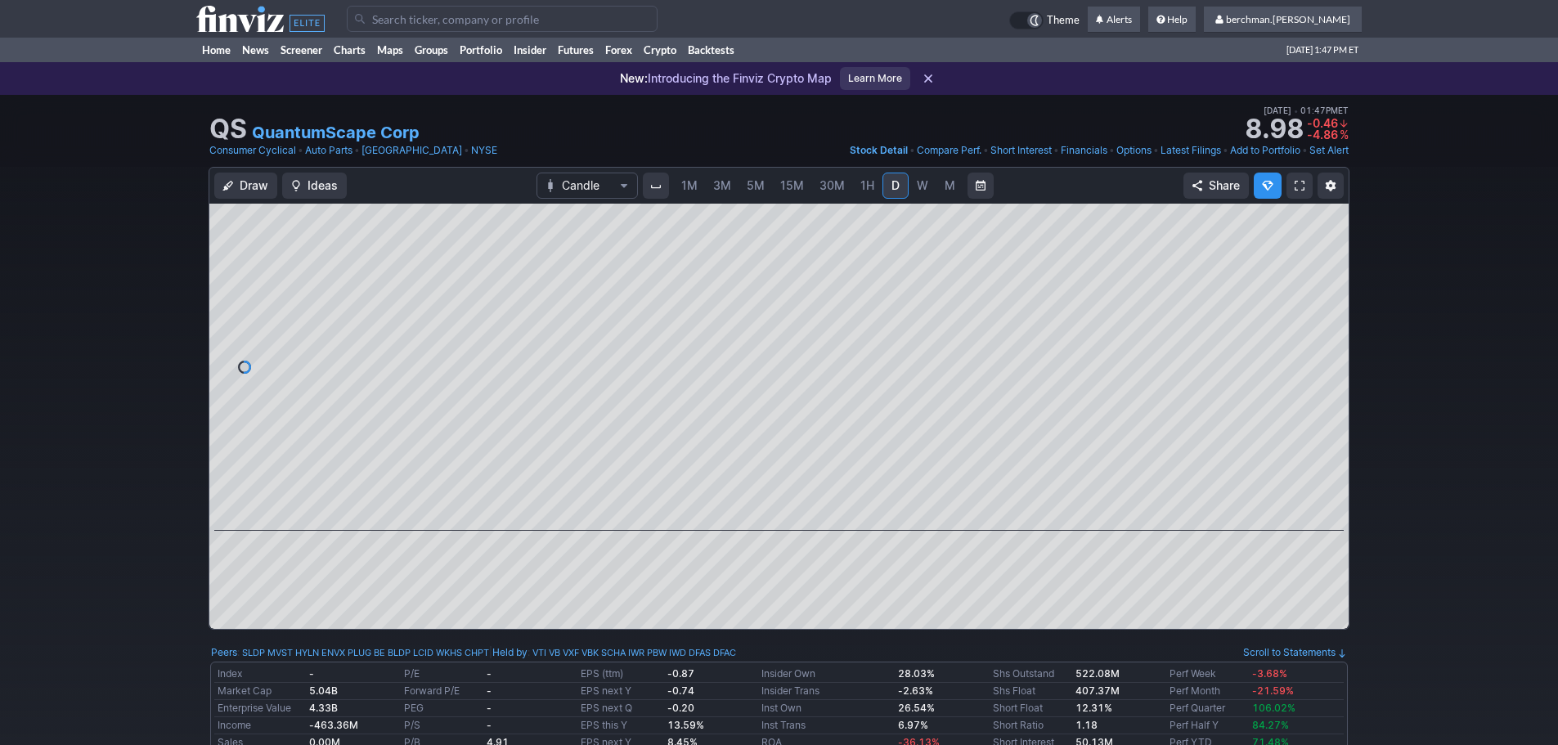
click at [506, 20] on input "Search" at bounding box center [502, 19] width 311 height 26
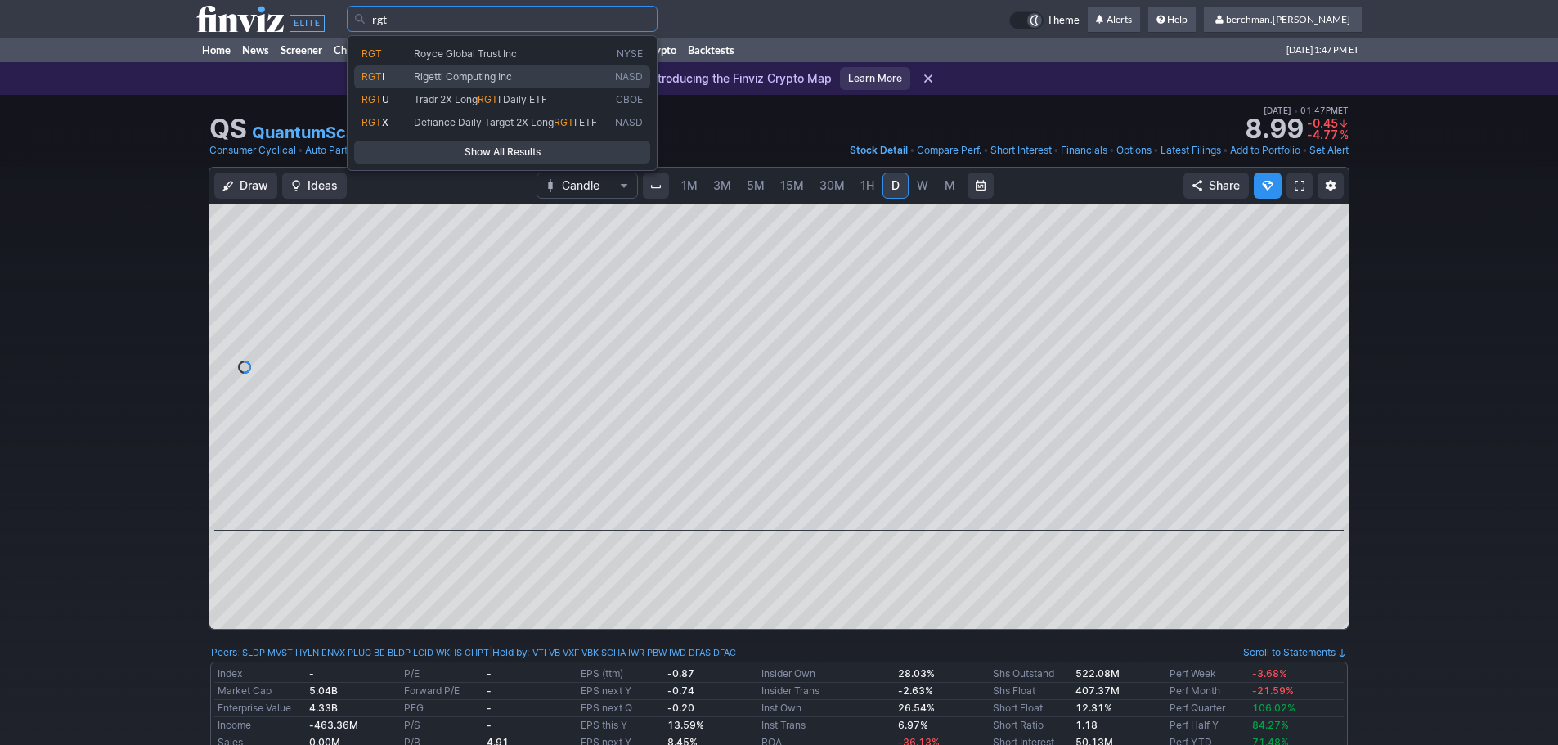
click at [510, 77] on span "Rigetti Computing Inc" at bounding box center [463, 76] width 98 height 12
type input "RGTI"
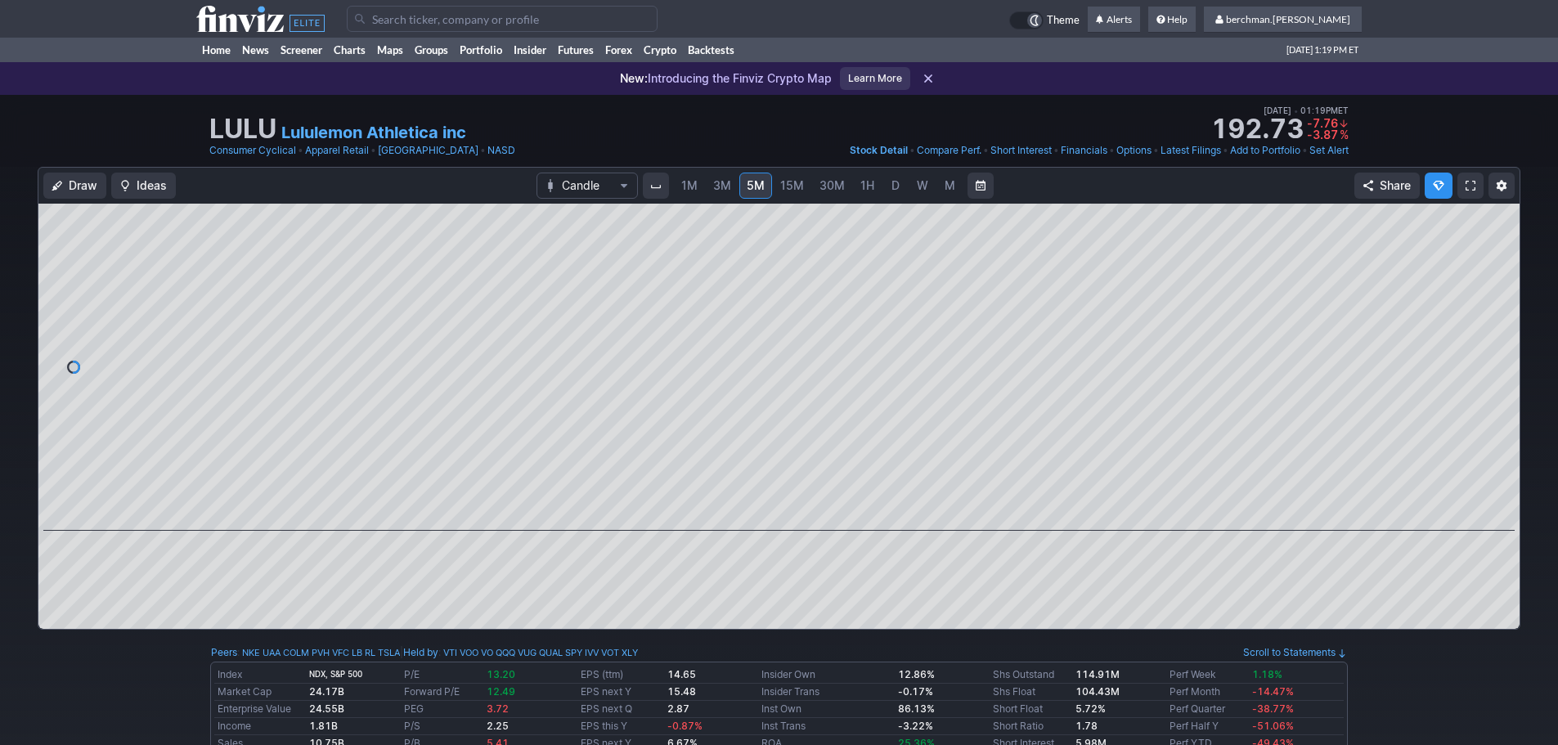
click at [893, 181] on span "D" at bounding box center [895, 185] width 8 height 14
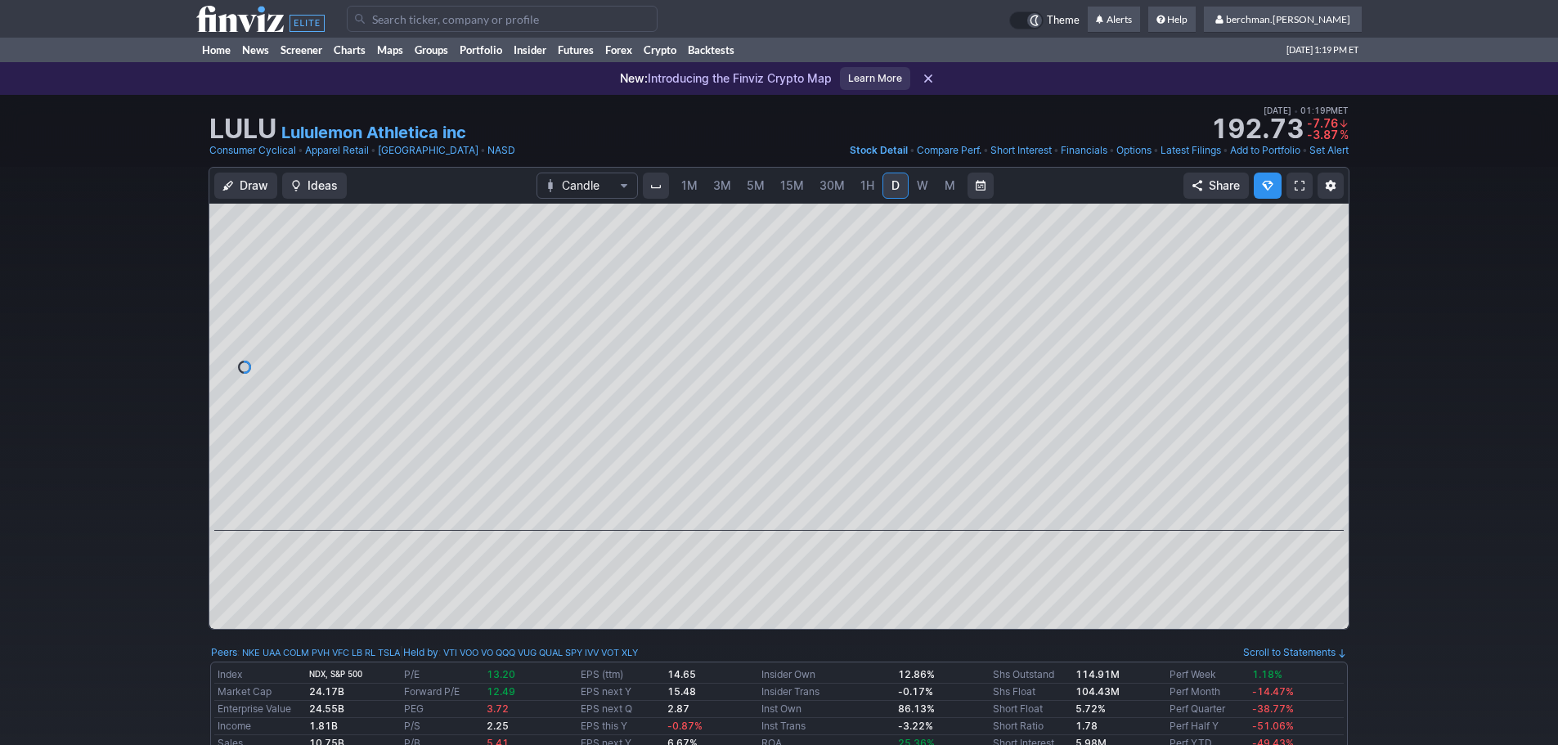
click at [765, 186] on link "5M" at bounding box center [755, 186] width 33 height 26
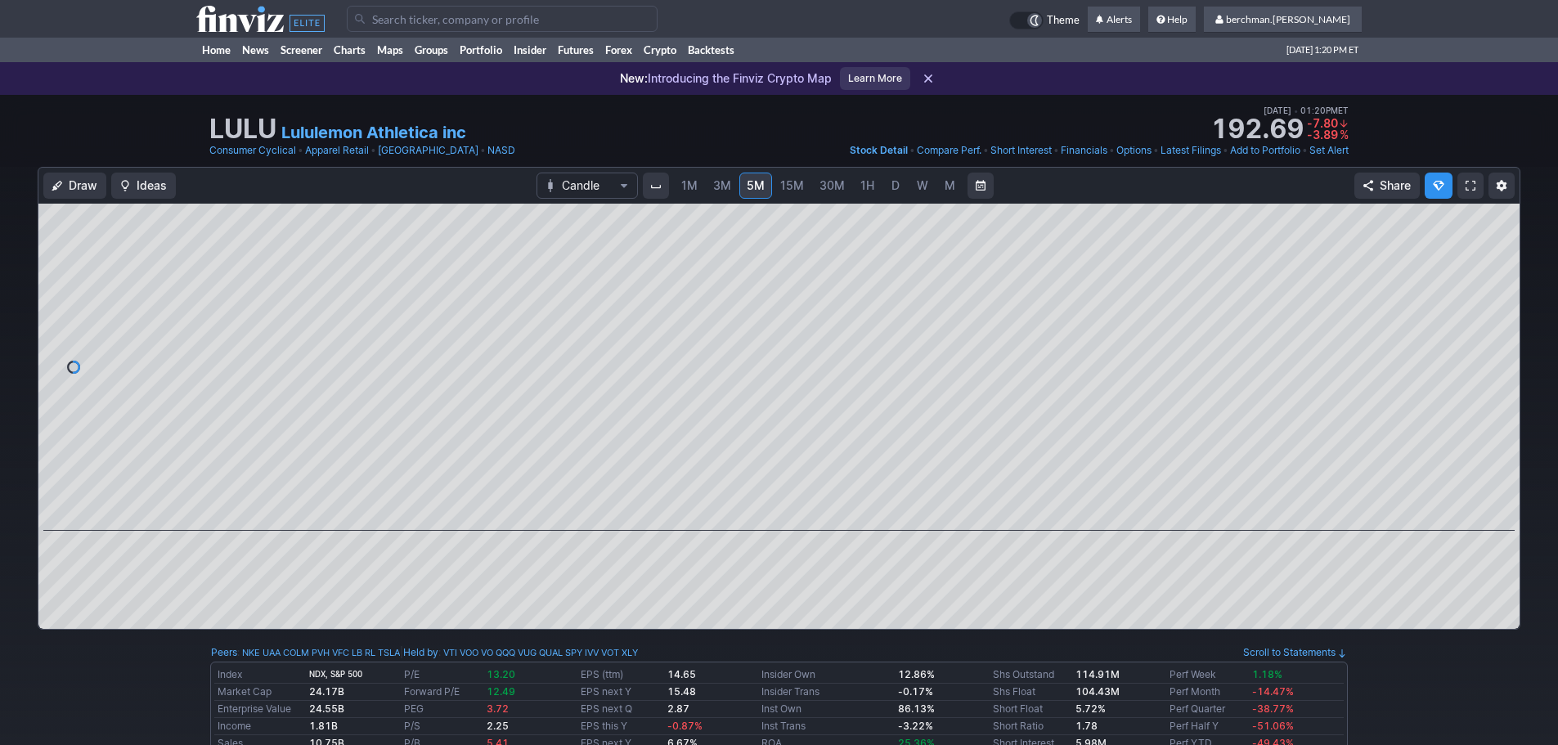
click at [896, 183] on span "D" at bounding box center [895, 185] width 8 height 14
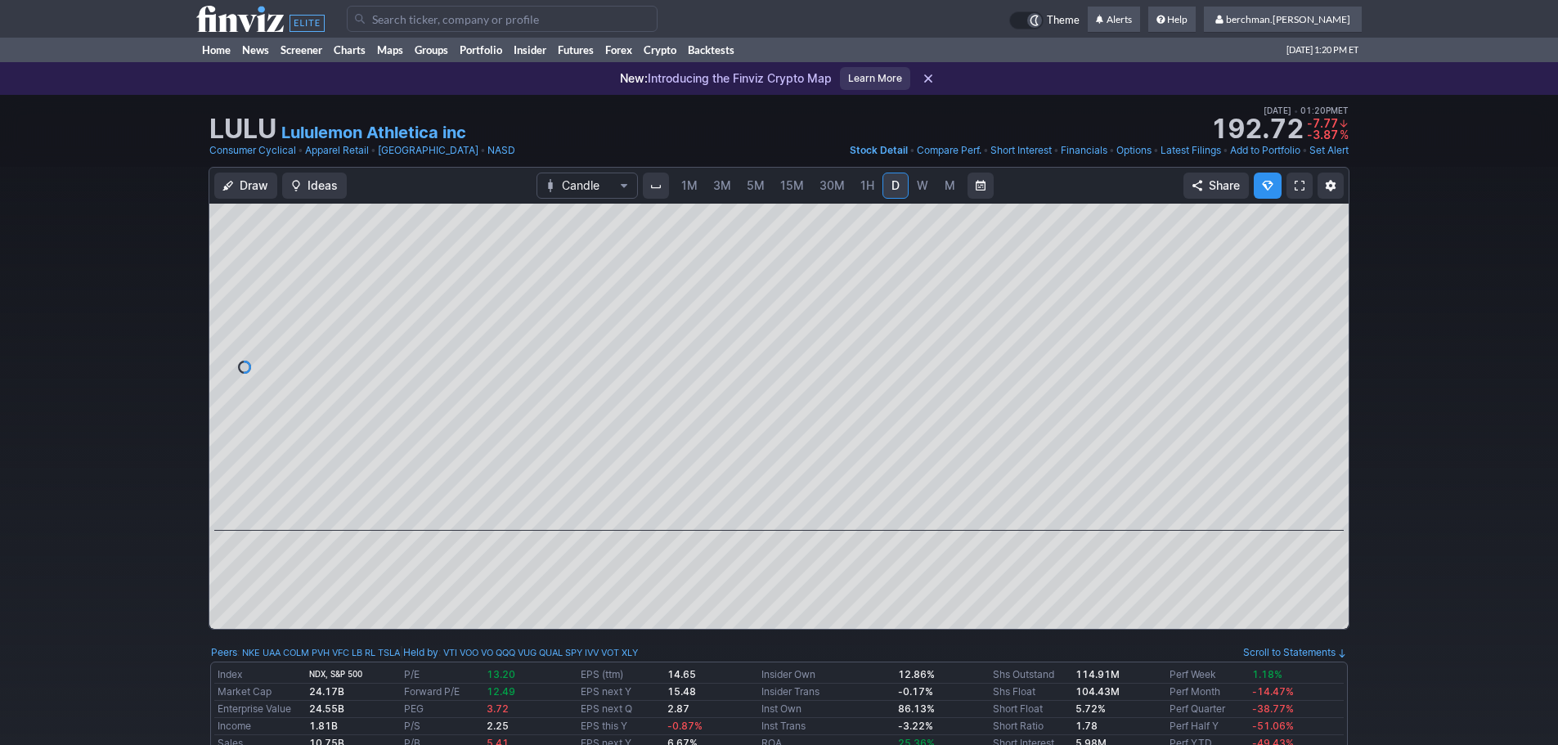
click at [928, 185] on link "W" at bounding box center [922, 186] width 26 height 26
click at [944, 186] on span "M" at bounding box center [949, 185] width 11 height 14
click at [900, 190] on link "D" at bounding box center [895, 186] width 26 height 26
click at [761, 188] on span "5M" at bounding box center [755, 185] width 18 height 14
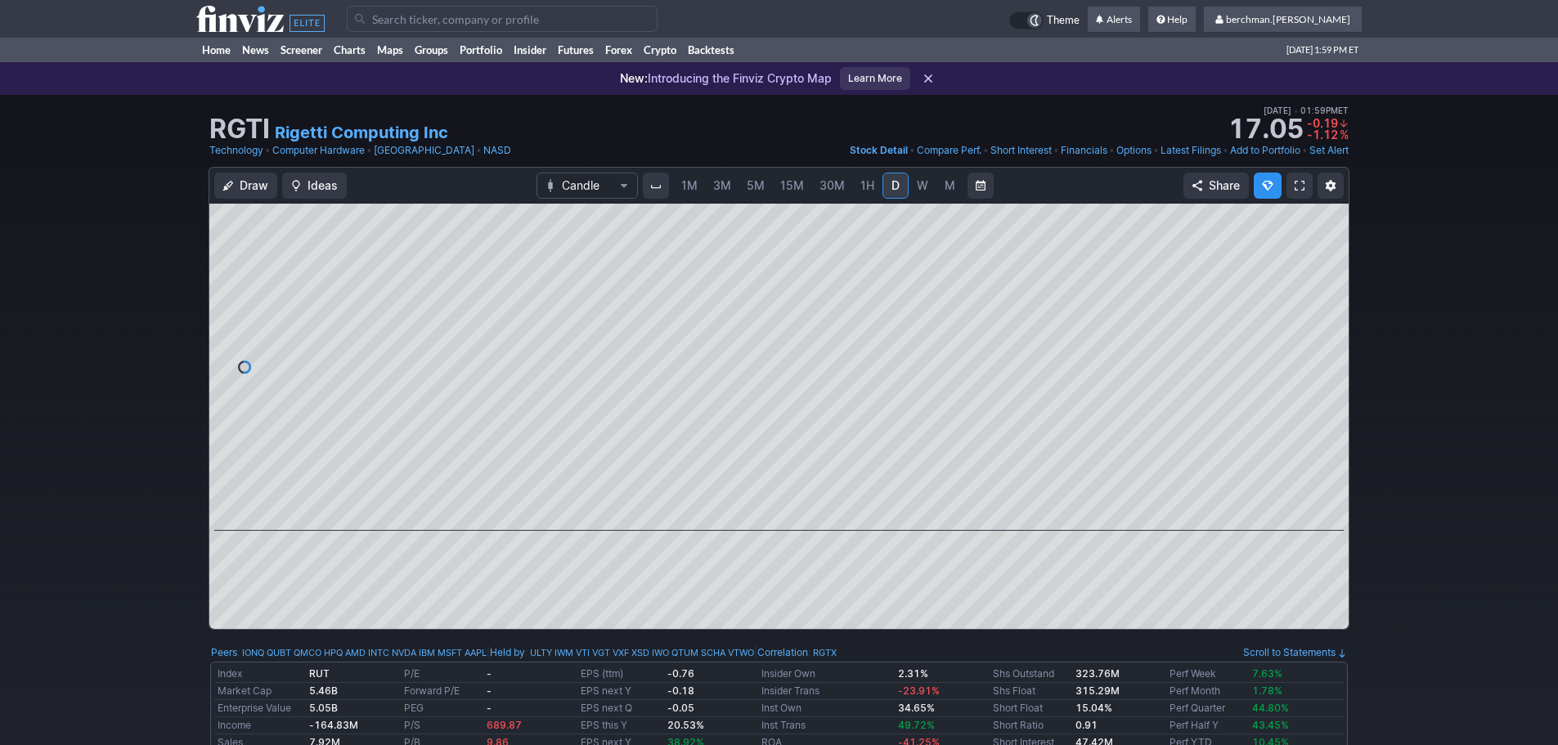
click at [527, 17] on input "Search" at bounding box center [502, 19] width 311 height 26
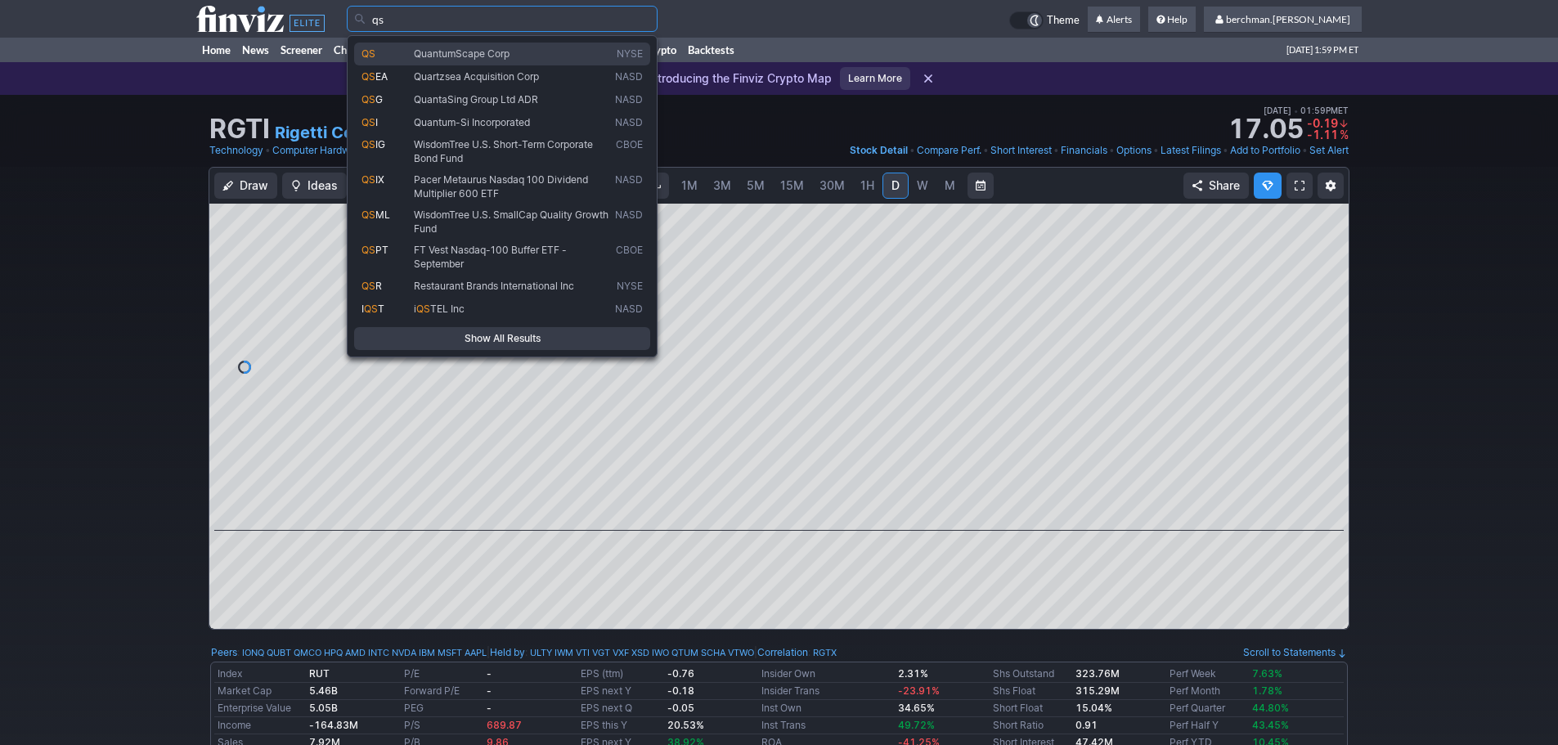
click at [520, 47] on span "QuantumScape Corp" at bounding box center [510, 54] width 201 height 14
type input "QS"
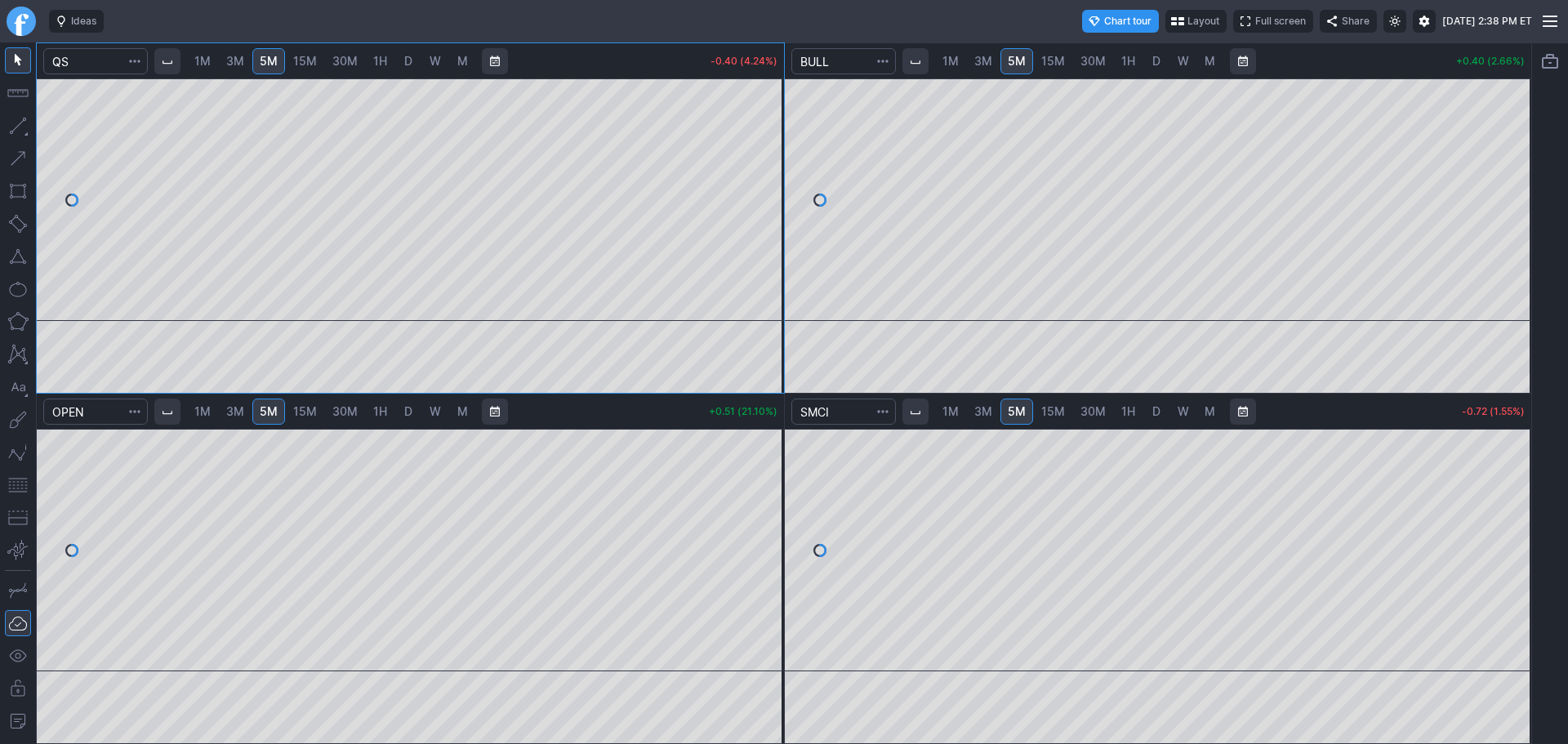
click at [1161, 56] on span "D" at bounding box center [1156, 61] width 11 height 16
click at [1012, 58] on span "5M" at bounding box center [1017, 61] width 18 height 14
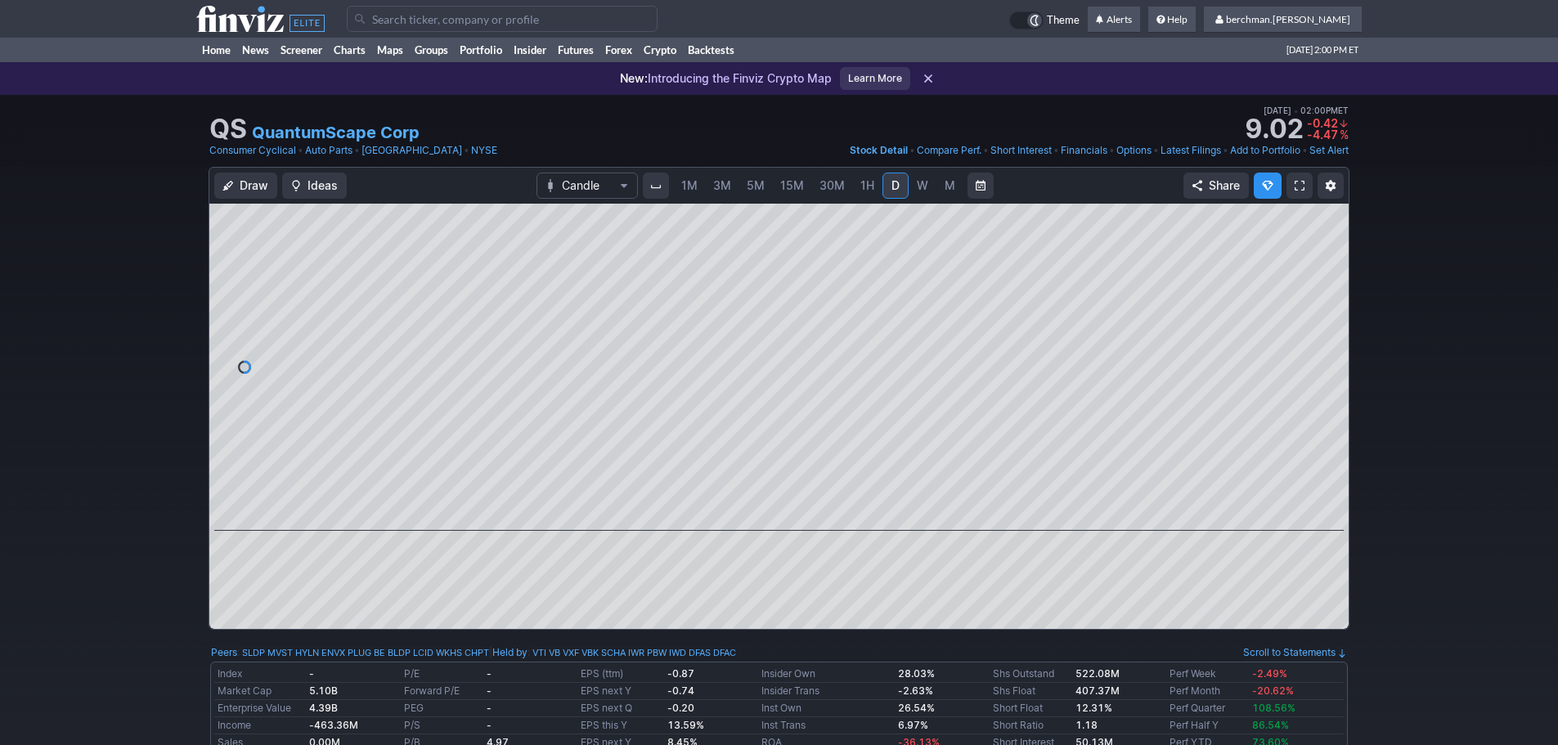
click at [539, 16] on input "Search" at bounding box center [502, 19] width 311 height 26
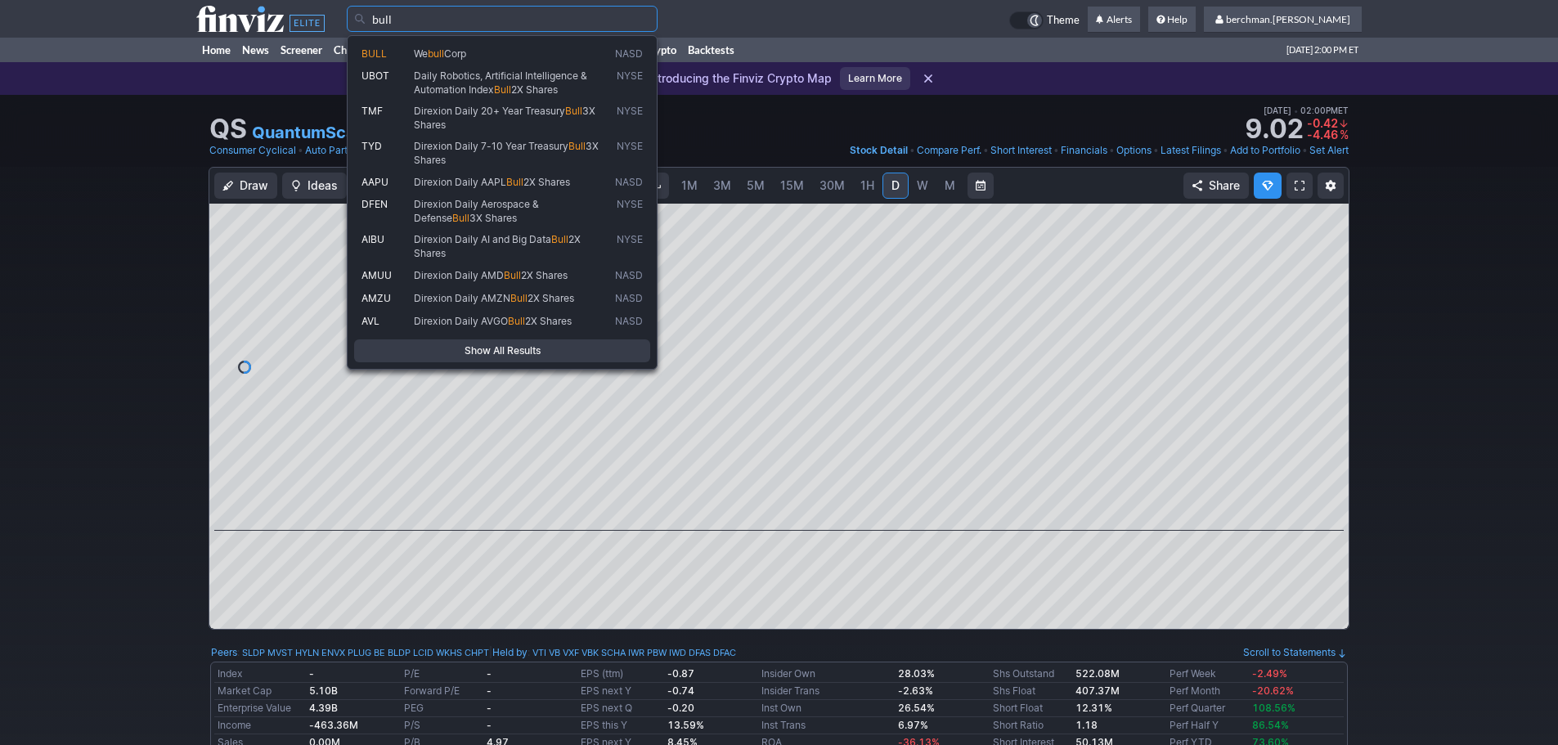
click at [536, 47] on span "We bull Corp" at bounding box center [510, 54] width 201 height 14
type input "BULL"
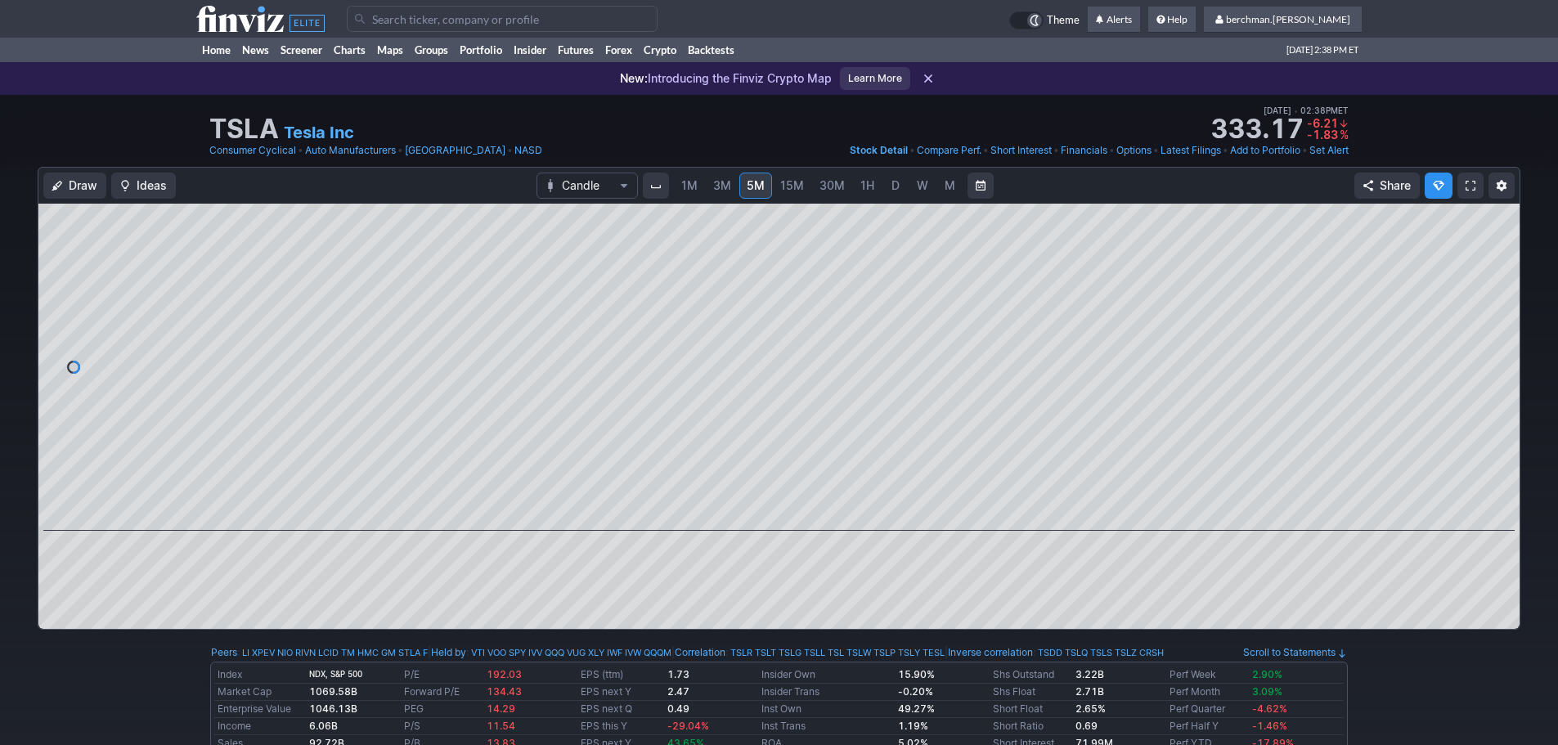
click at [891, 184] on span "D" at bounding box center [895, 185] width 8 height 14
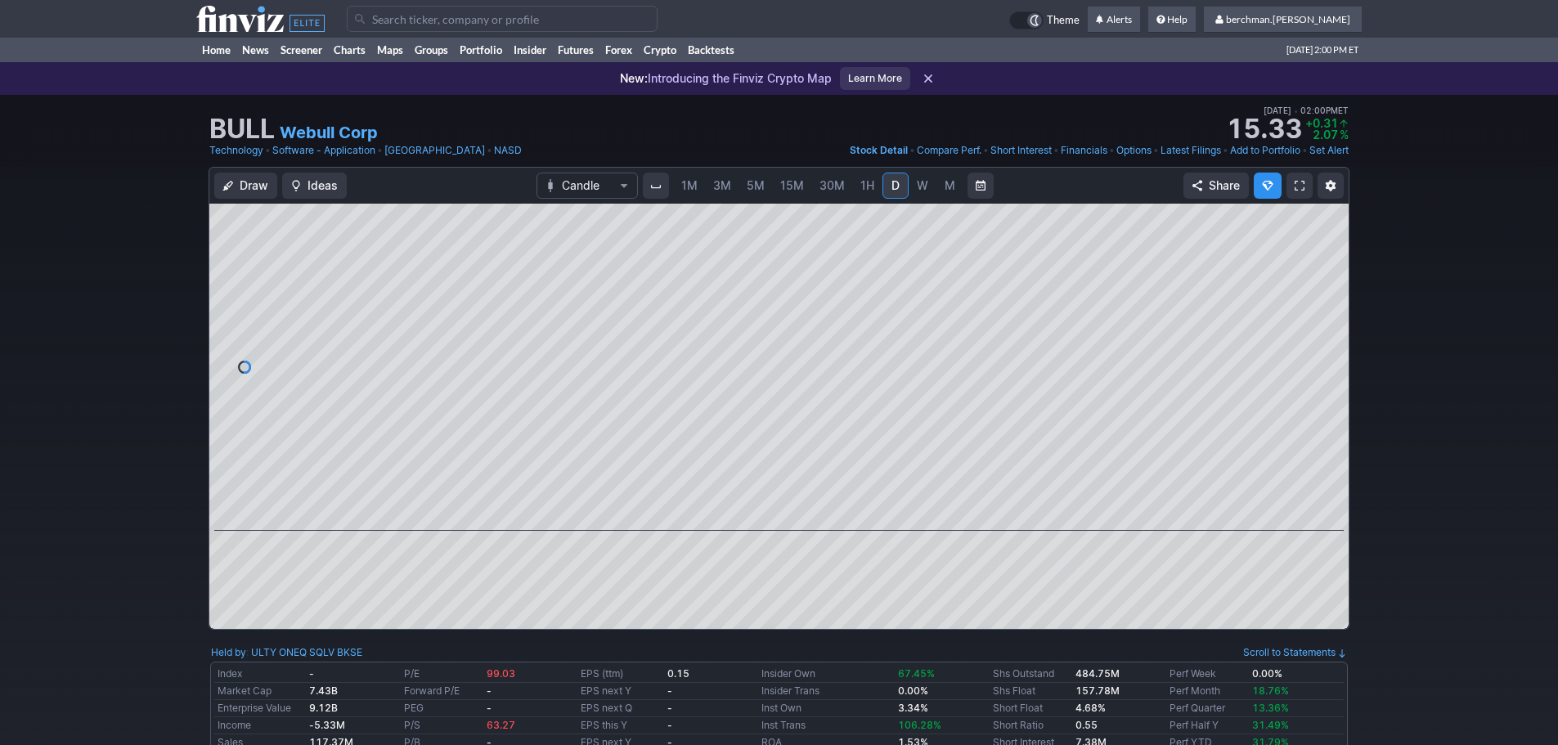
click at [771, 195] on div "1M 3M 5M 15M 30M 1H D W M" at bounding box center [818, 185] width 292 height 29
click at [768, 193] on link "5M" at bounding box center [755, 186] width 33 height 26
click at [762, 190] on span "5M" at bounding box center [755, 185] width 18 height 14
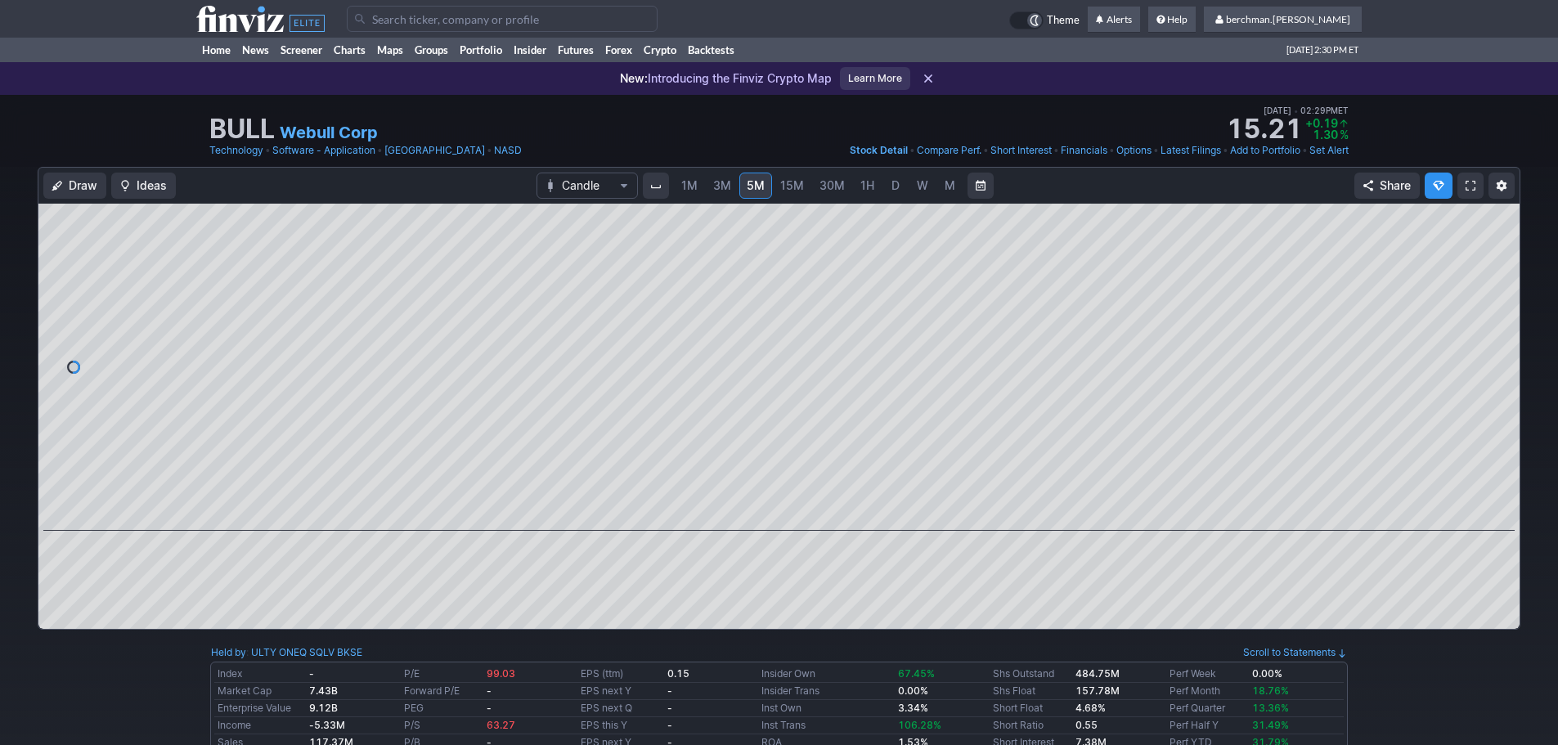
click at [541, 15] on input "Search" at bounding box center [502, 19] width 311 height 26
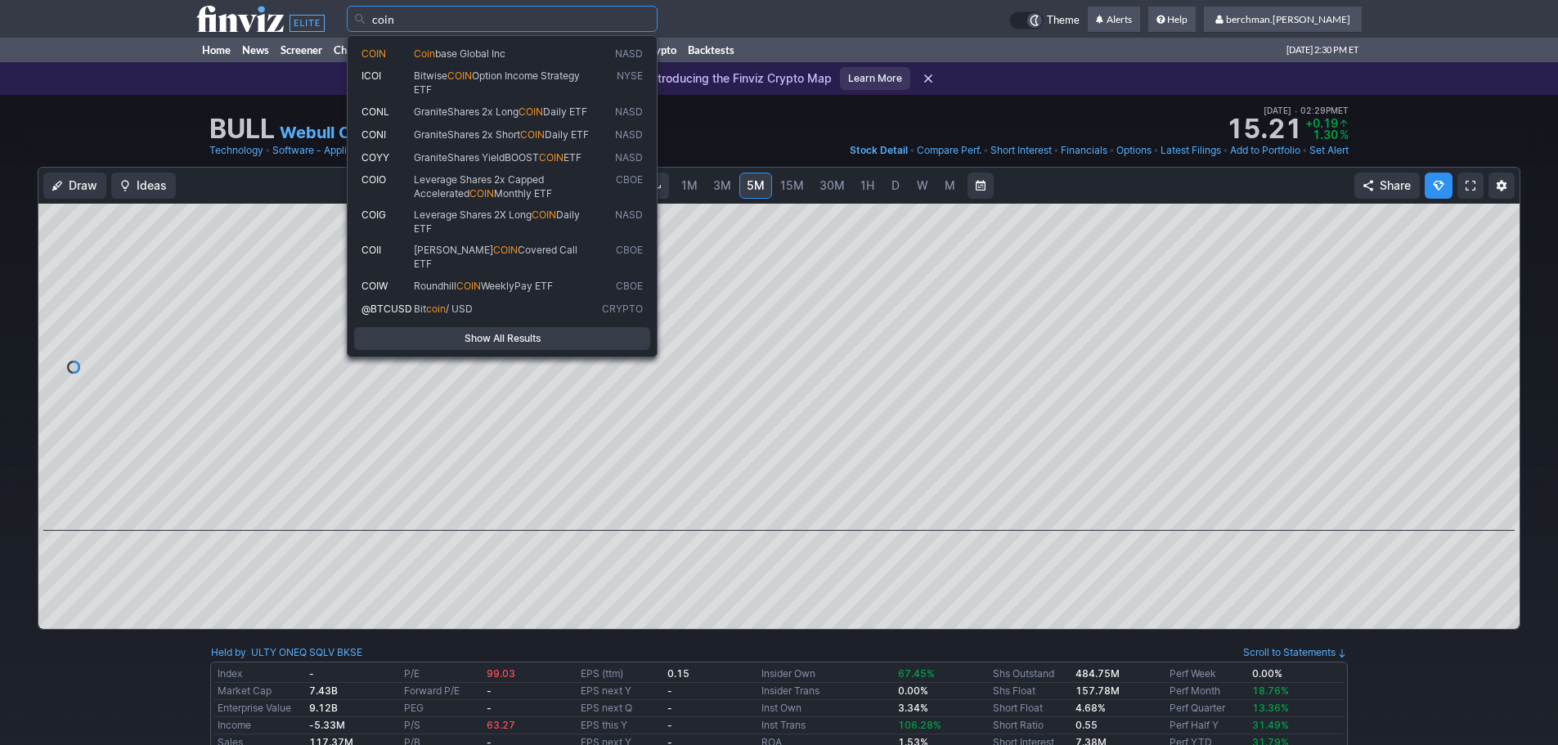
type input "coin"
